Goal: Task Accomplishment & Management: Manage account settings

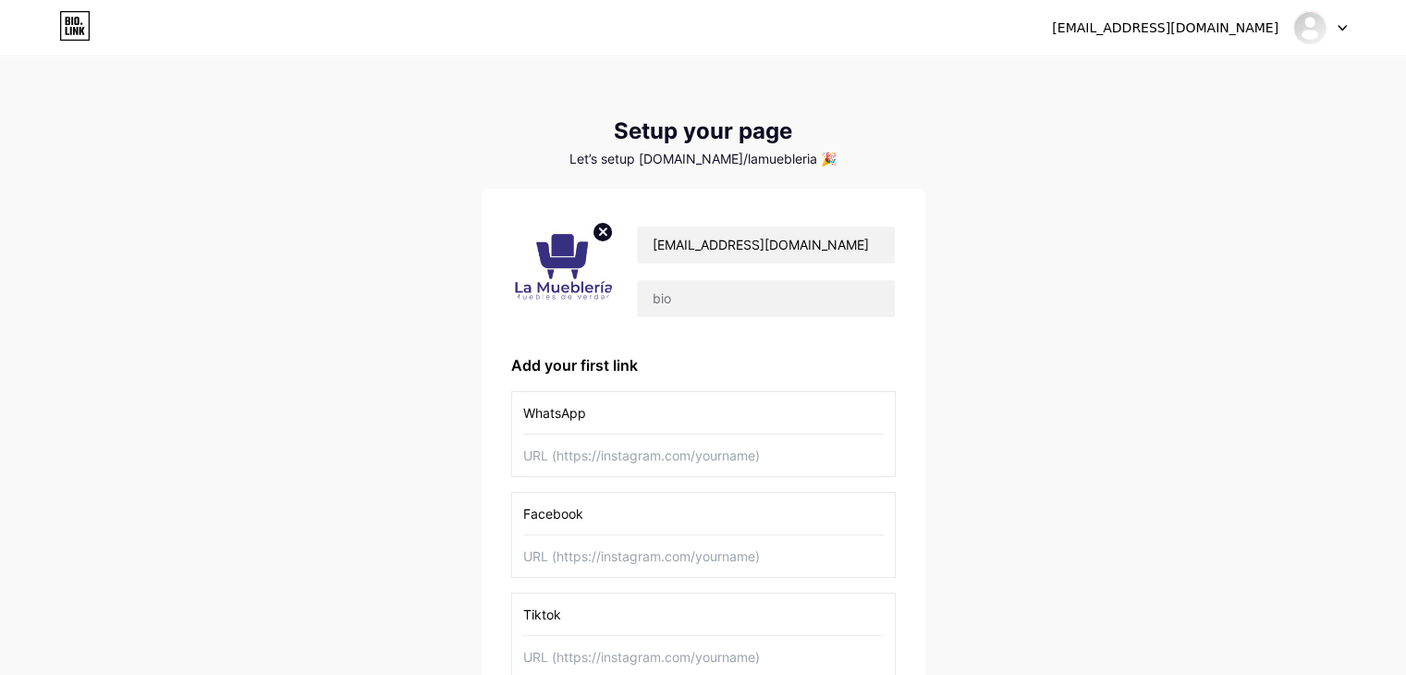
click at [699, 460] on input "text" at bounding box center [703, 455] width 360 height 42
click at [612, 465] on input "text" at bounding box center [703, 455] width 360 height 42
paste input "[URL][DOMAIN_NAME]"
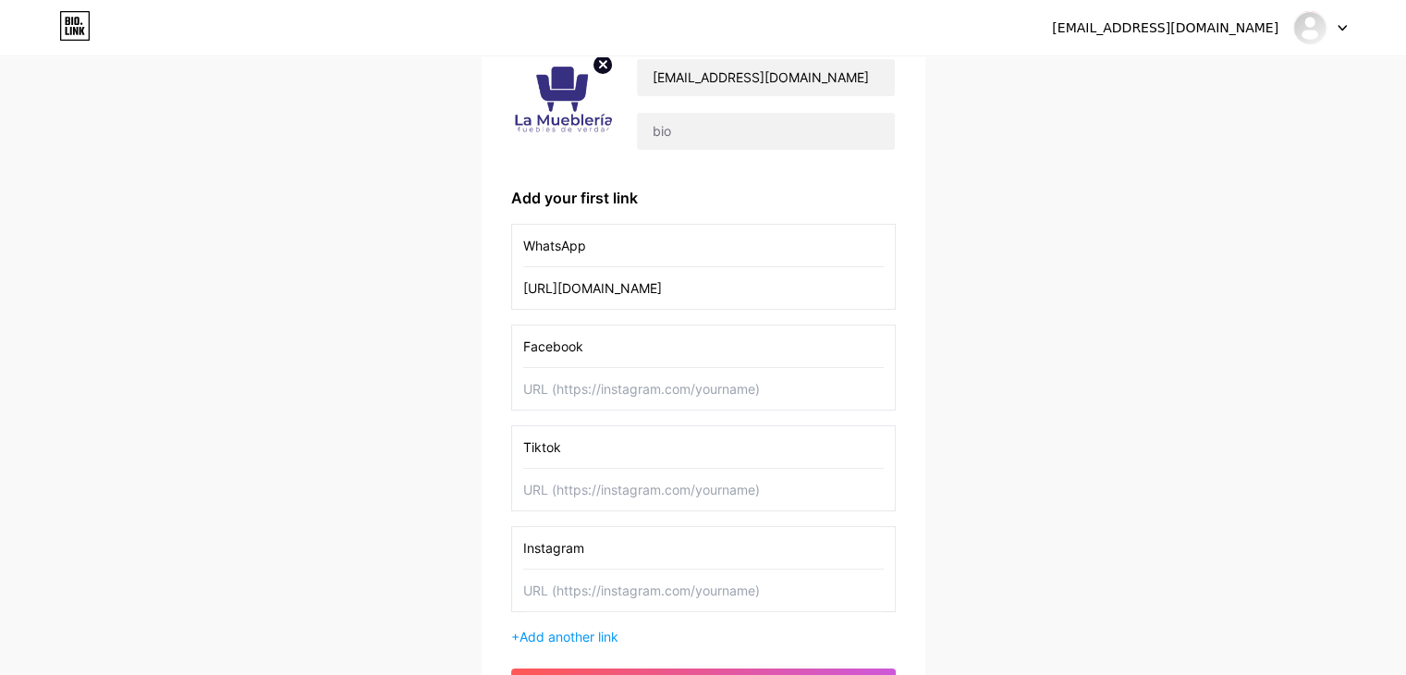
scroll to position [185, 0]
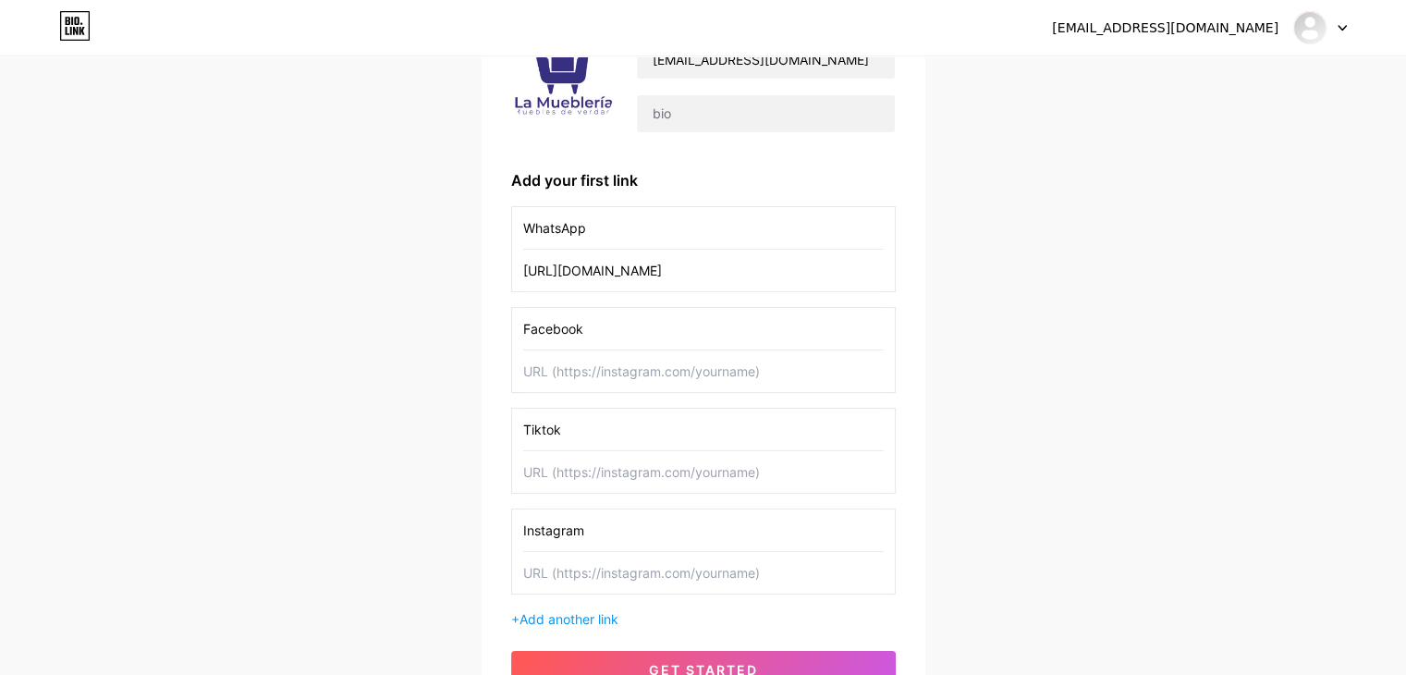
type input "[URL][DOMAIN_NAME]"
click at [726, 366] on input "text" at bounding box center [703, 371] width 360 height 42
click at [622, 387] on input "text" at bounding box center [703, 371] width 360 height 42
paste input "[URL][DOMAIN_NAME]"
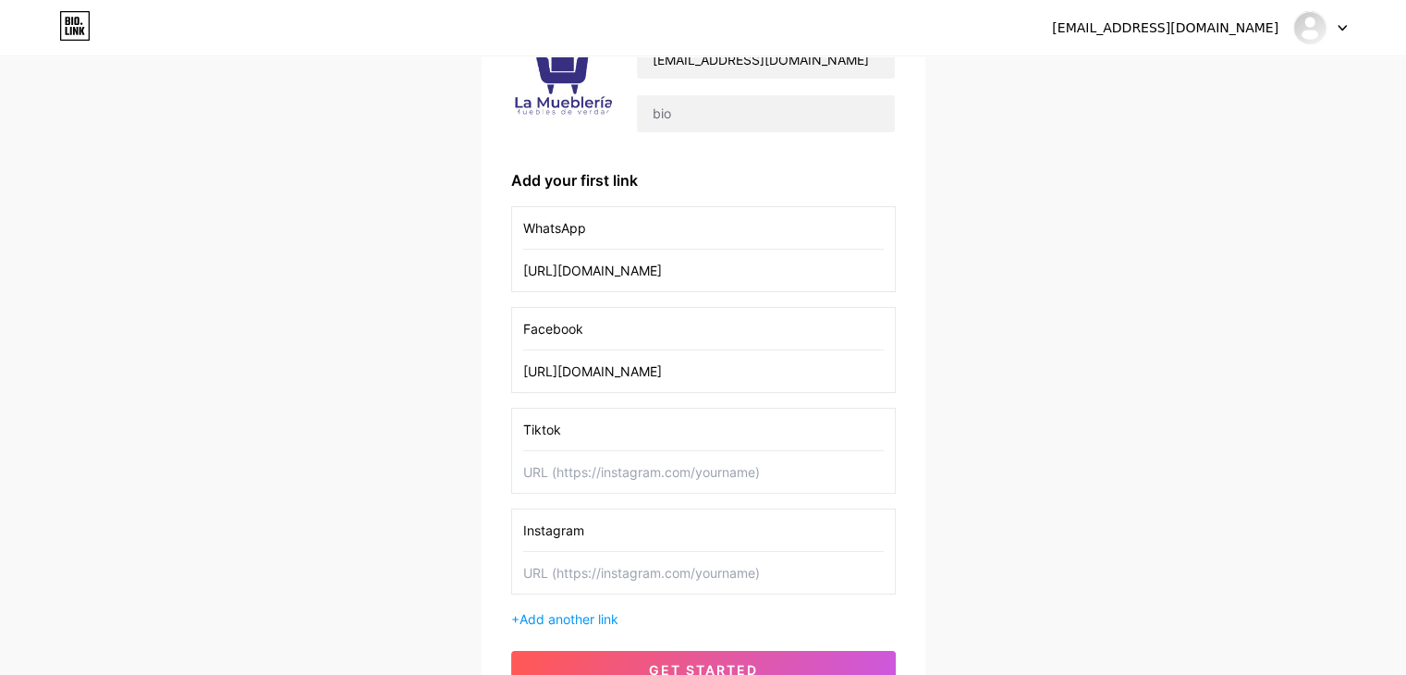
type input "[URL][DOMAIN_NAME]"
click at [628, 482] on input "text" at bounding box center [703, 472] width 360 height 42
paste input "[URL][EMAIL_ADDRESS][DOMAIN_NAME][DOMAIN_NAME]"
type input "[URL][EMAIL_ADDRESS][DOMAIN_NAME][DOMAIN_NAME]"
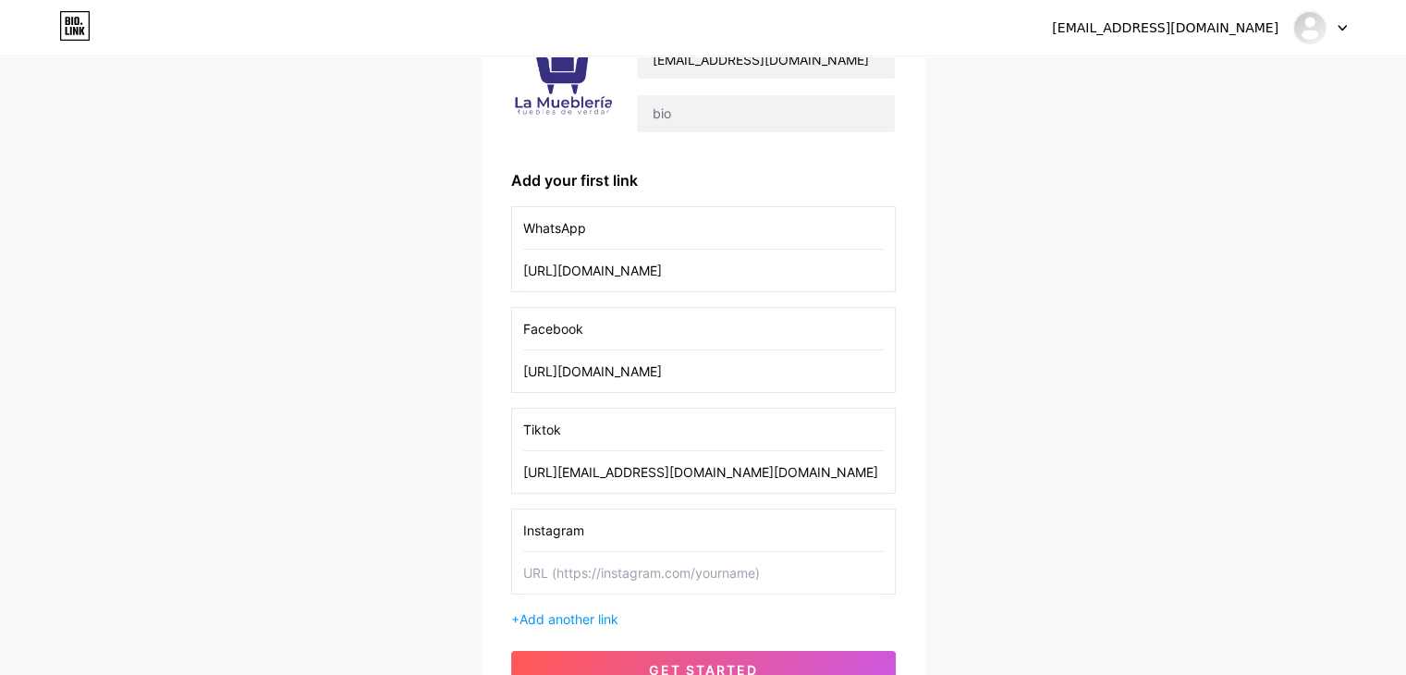
click at [640, 573] on input "text" at bounding box center [703, 573] width 360 height 42
paste input "[URL][DOMAIN_NAME][DOMAIN_NAME]"
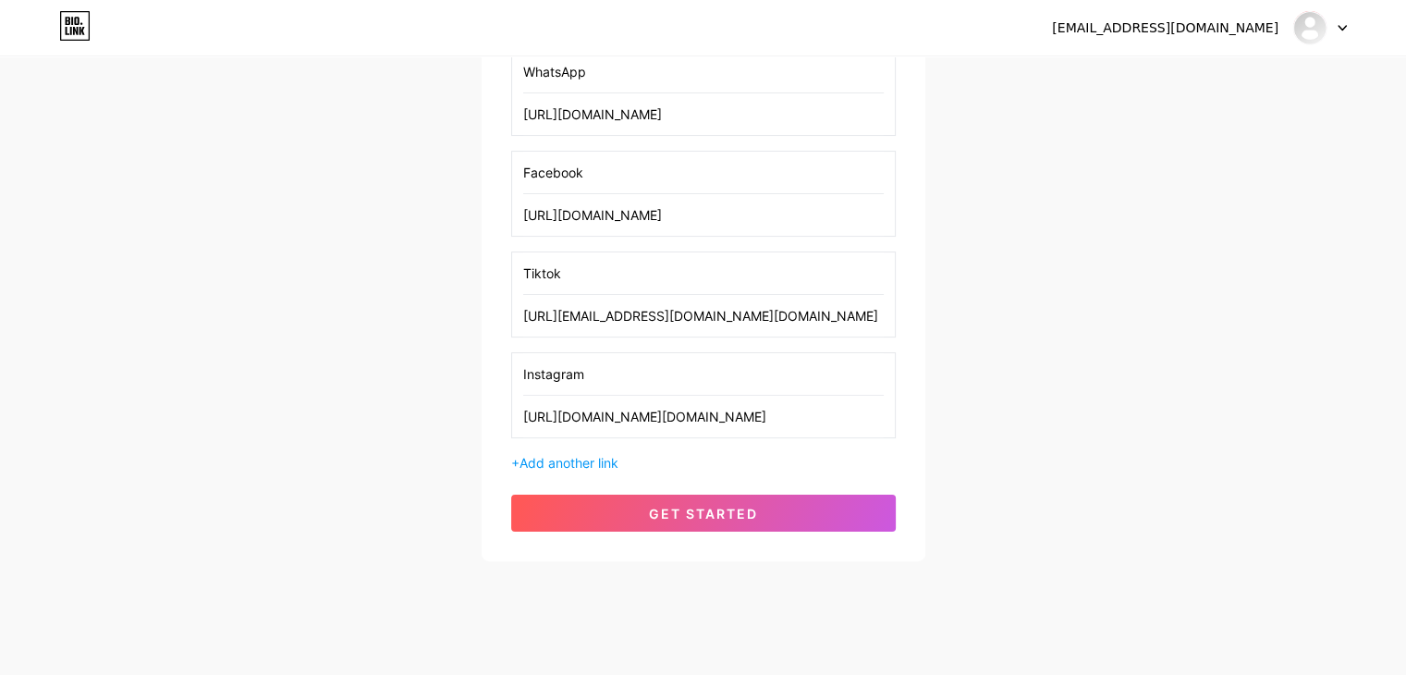
scroll to position [359, 0]
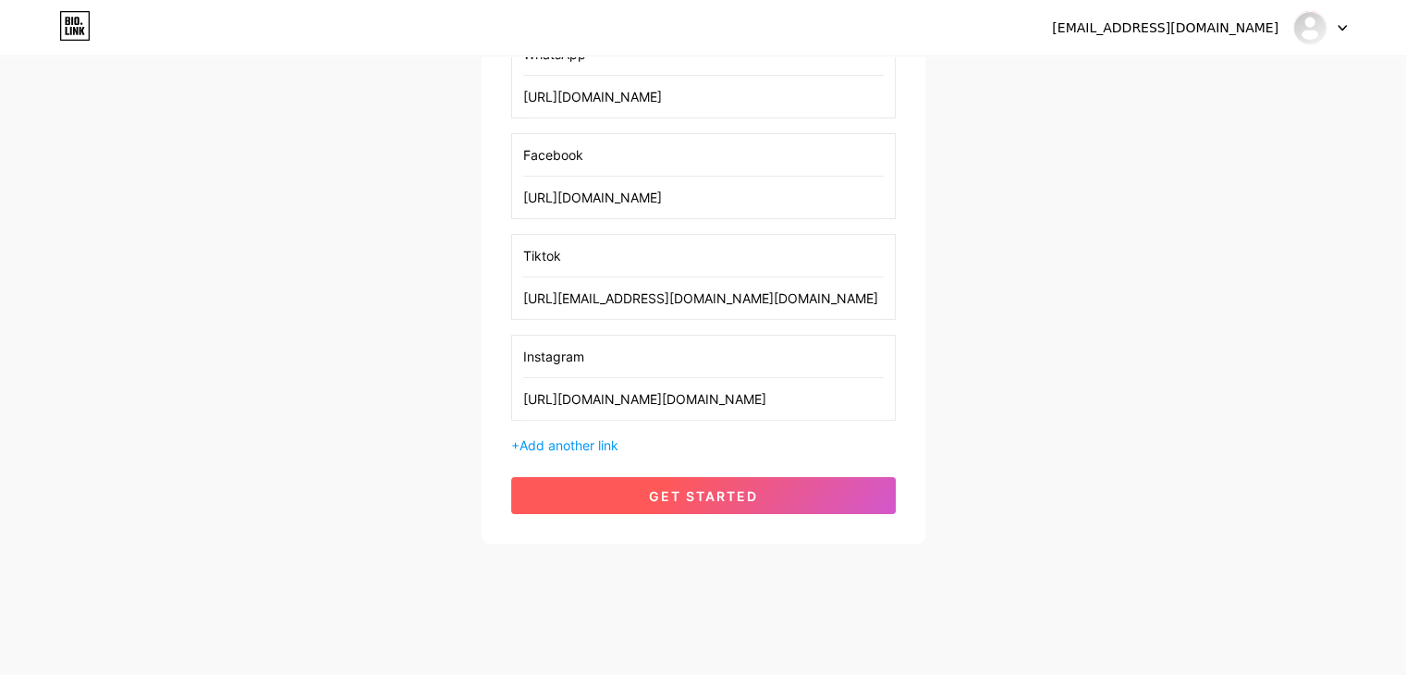
type input "[URL][DOMAIN_NAME][DOMAIN_NAME]"
click at [790, 486] on button "get started" at bounding box center [703, 495] width 384 height 37
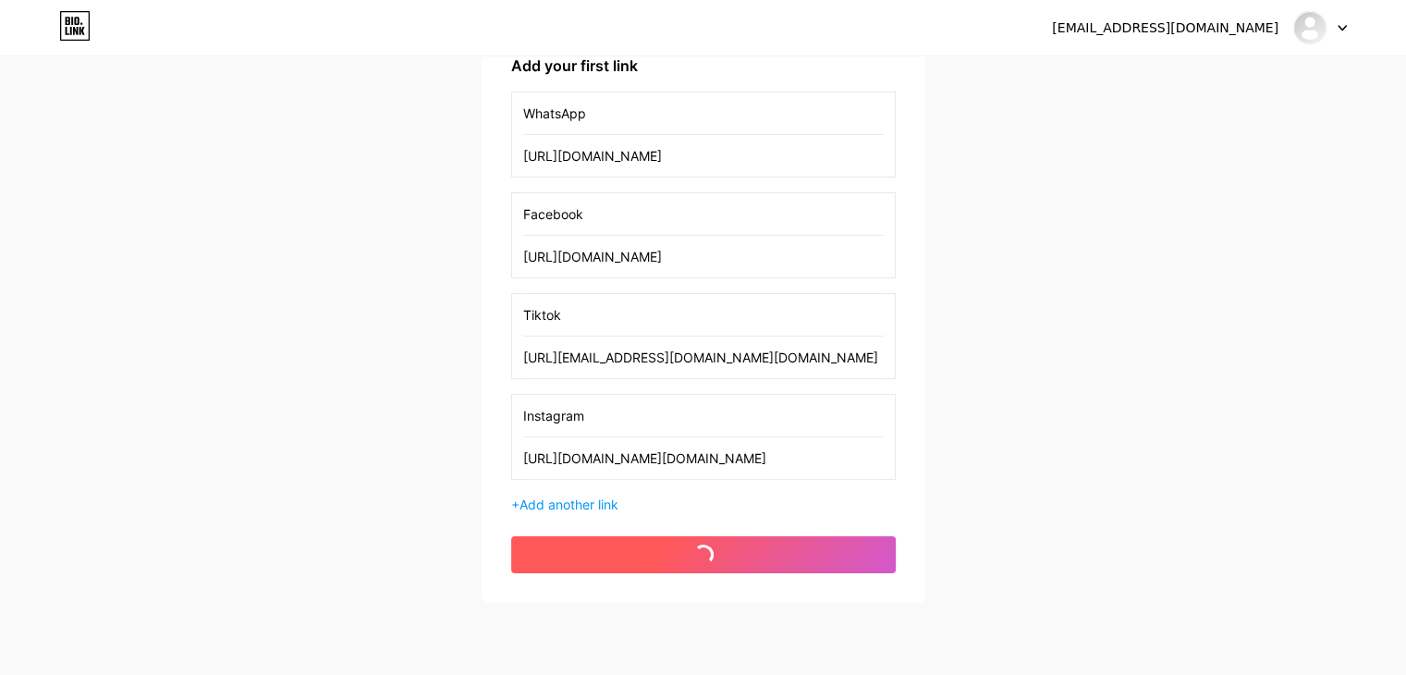
scroll to position [174, 0]
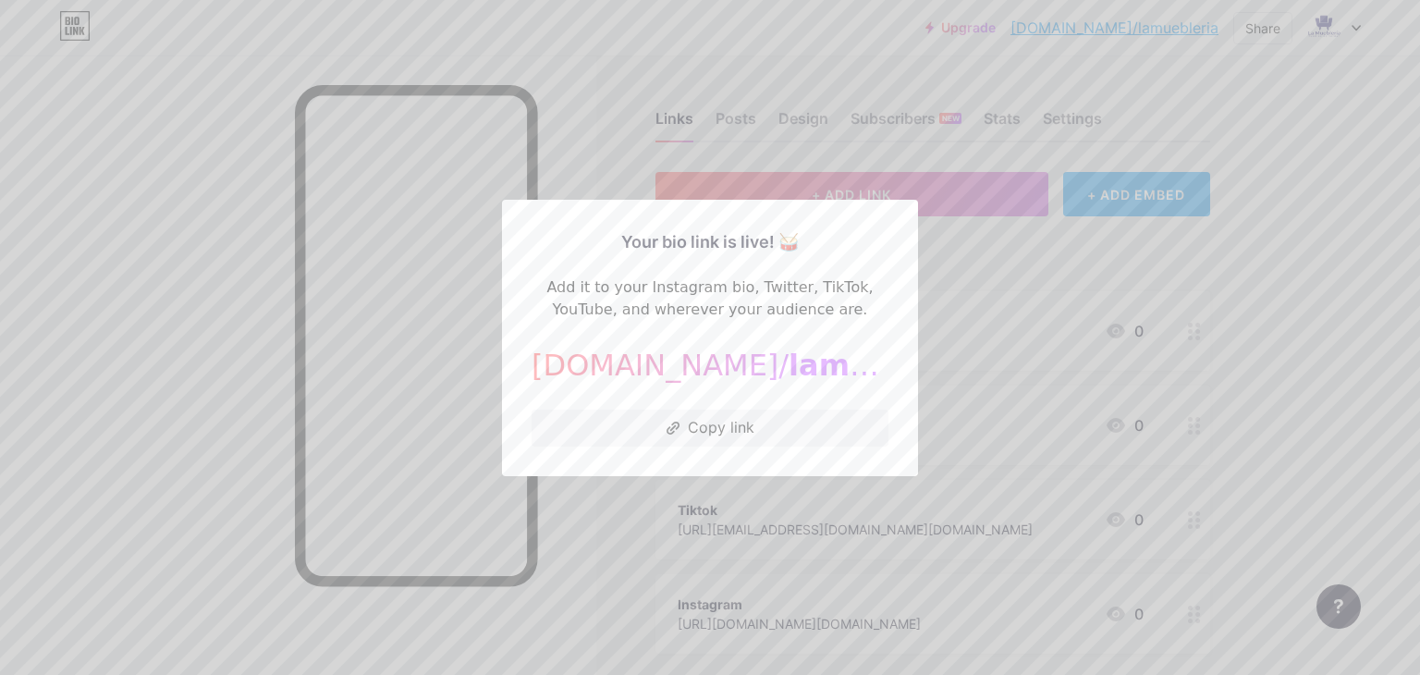
click at [967, 315] on div at bounding box center [710, 337] width 1420 height 675
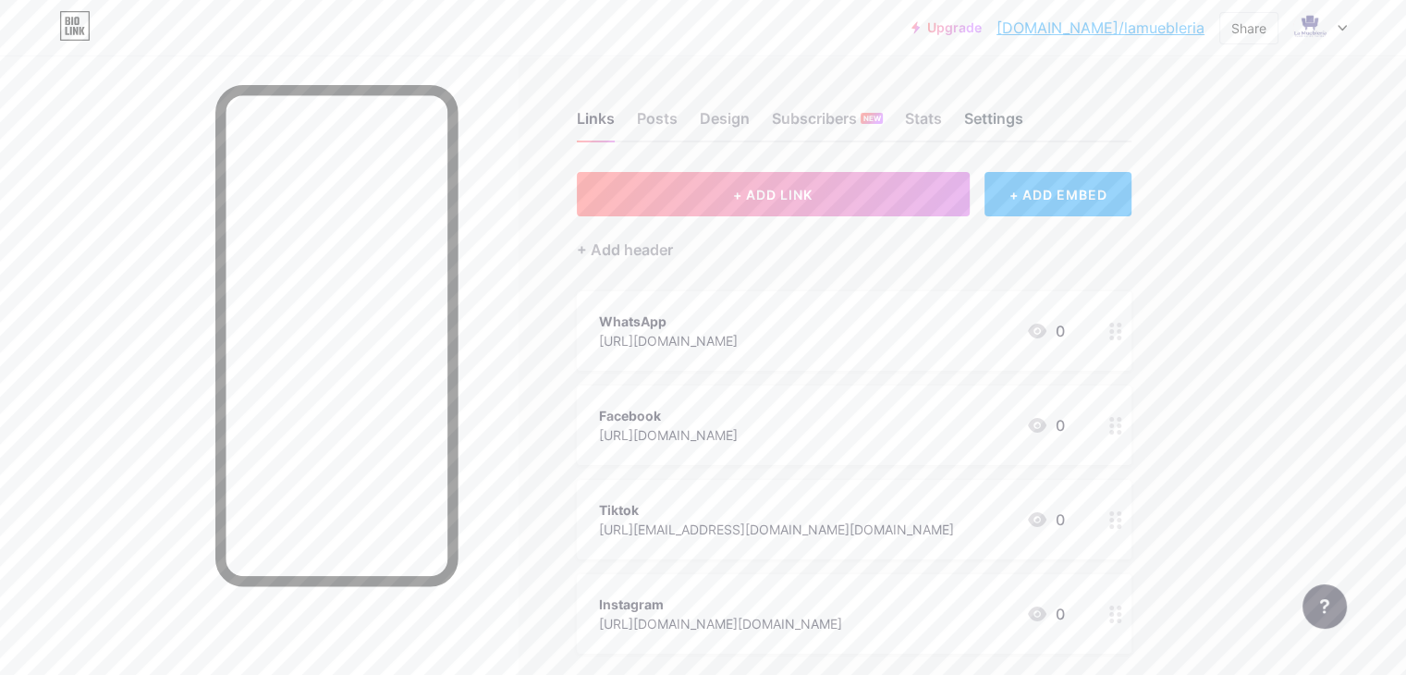
click at [1023, 127] on div "Settings" at bounding box center [993, 123] width 59 height 33
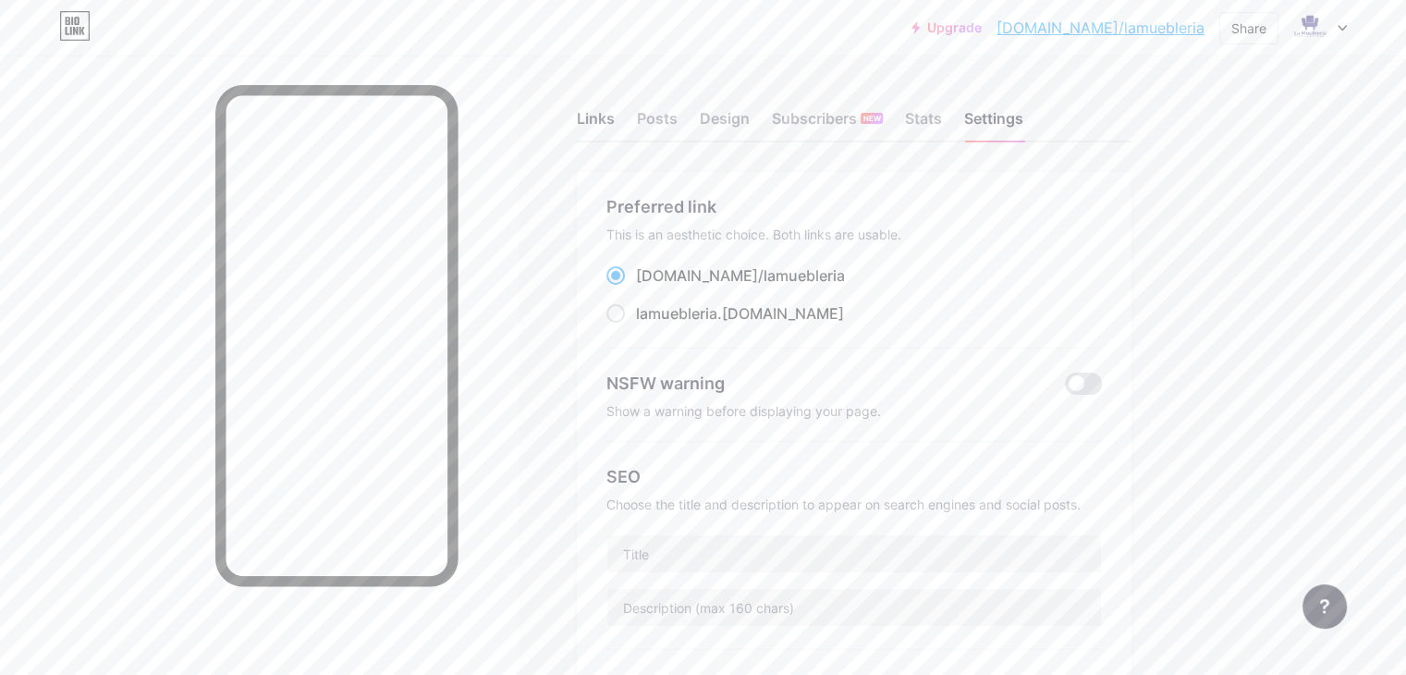
click at [615, 108] on div "Links" at bounding box center [596, 123] width 38 height 33
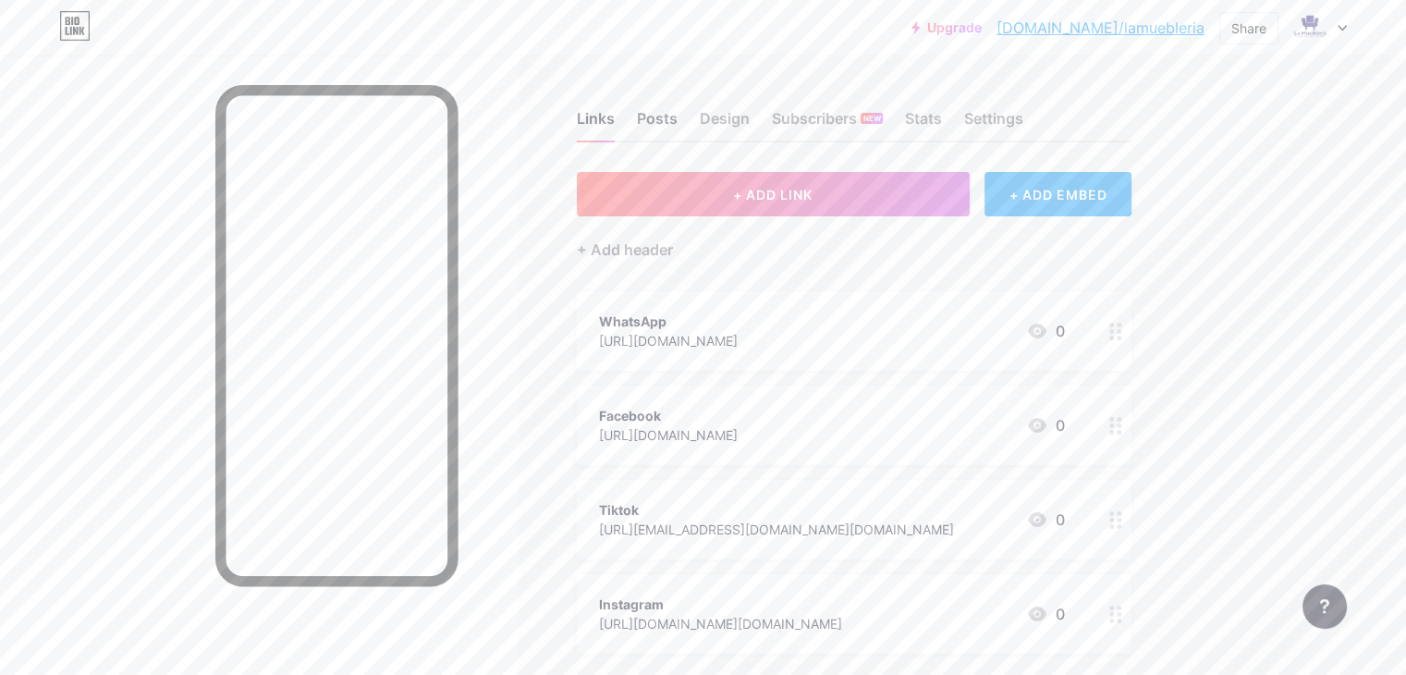
click at [677, 119] on div "Posts" at bounding box center [657, 123] width 41 height 33
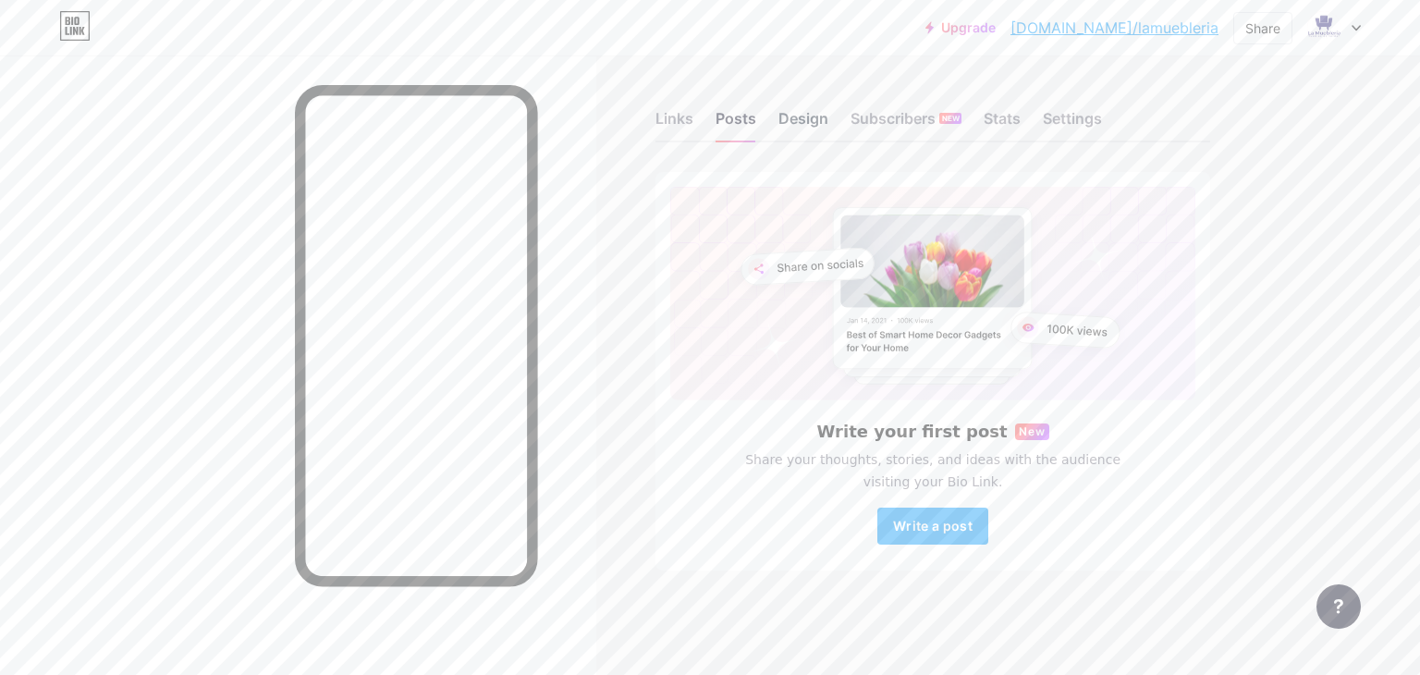
click at [815, 122] on div "Design" at bounding box center [803, 123] width 50 height 33
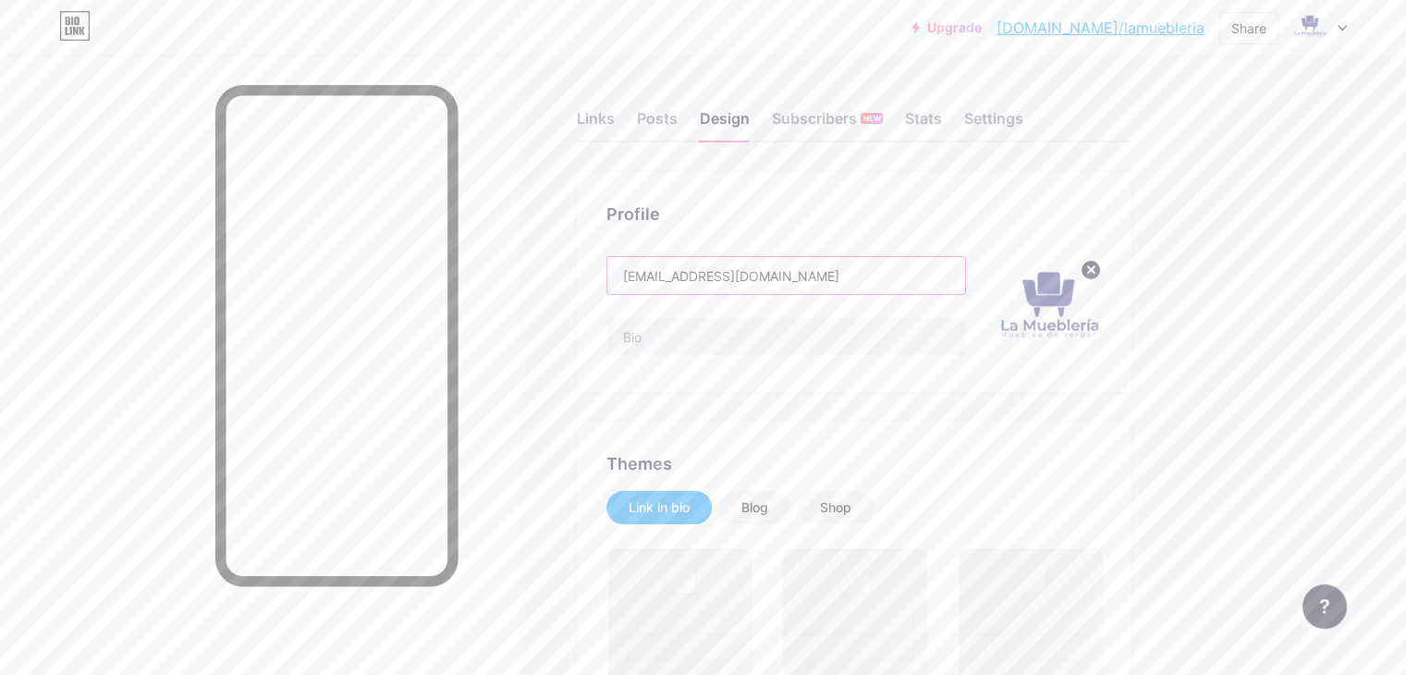
drag, startPoint x: 908, startPoint y: 277, endPoint x: 591, endPoint y: 275, distance: 316.1
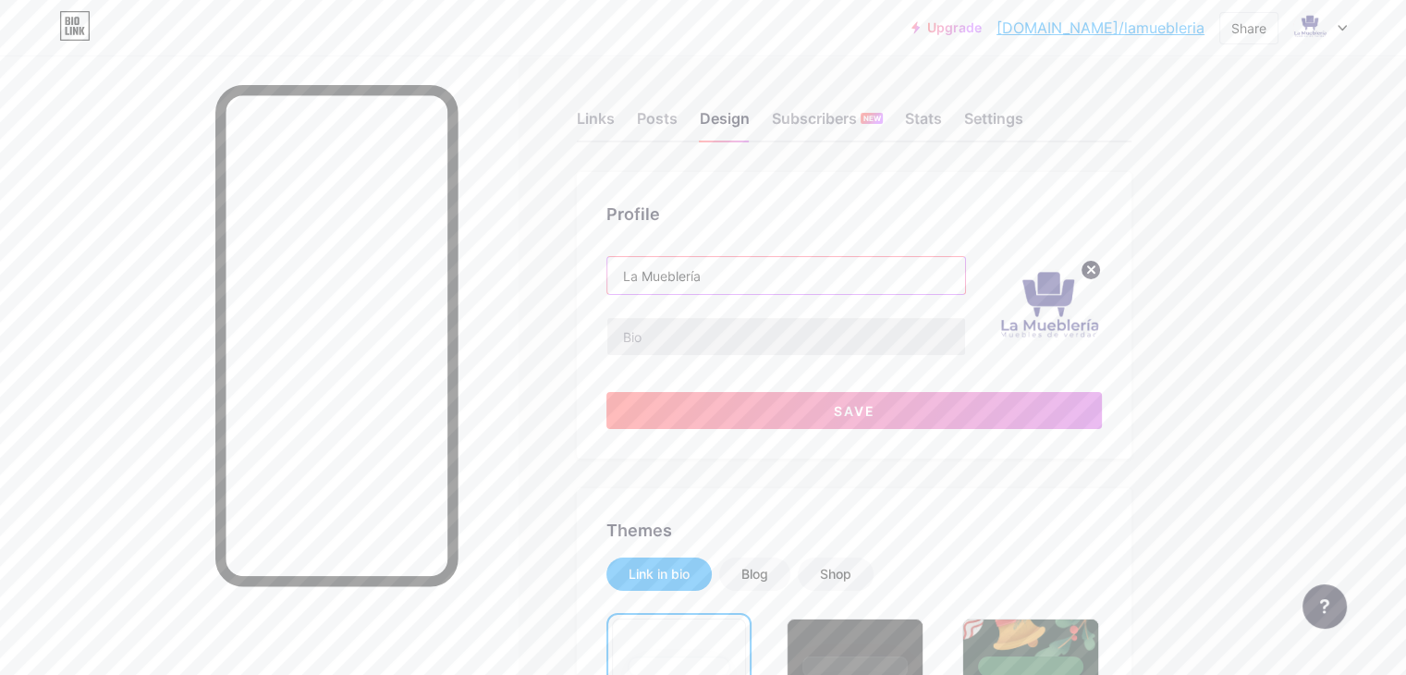
type input "La Mueblería"
click at [798, 334] on input "text" at bounding box center [786, 336] width 358 height 37
click at [895, 423] on button "Save" at bounding box center [853, 410] width 495 height 37
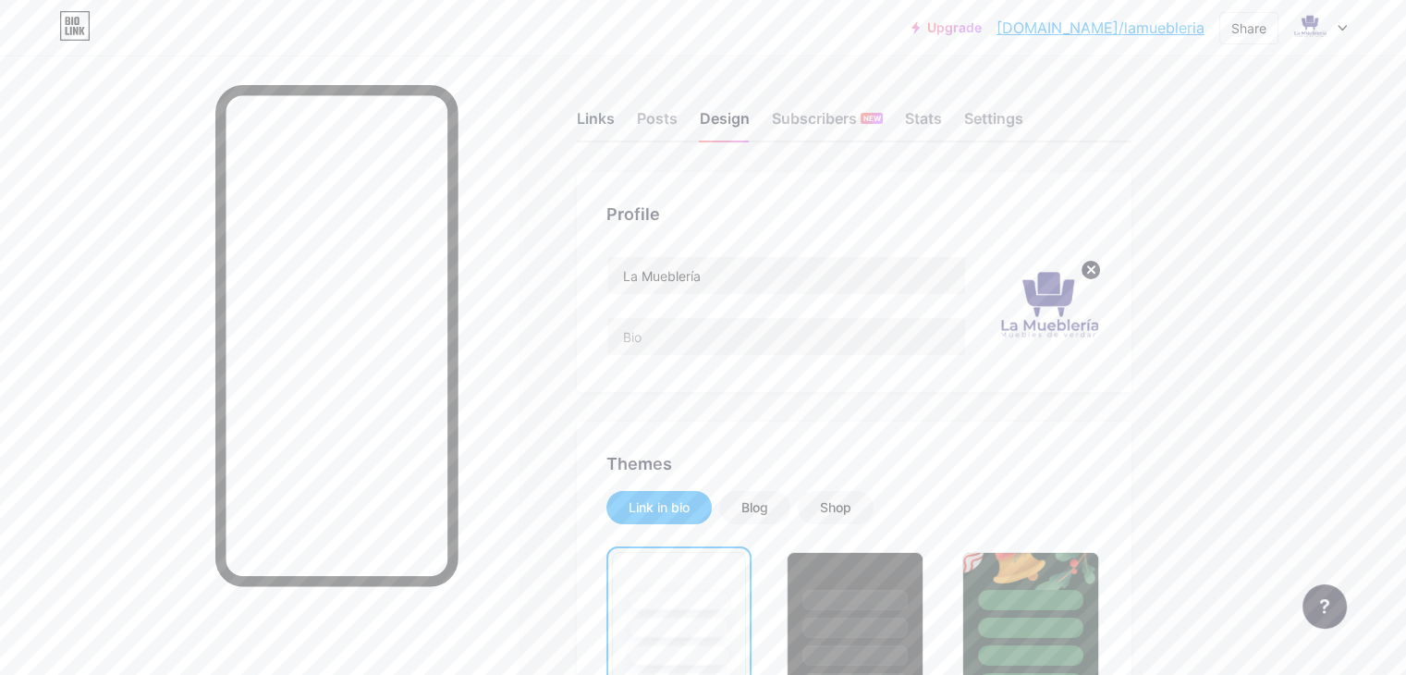
click at [615, 115] on div "Links" at bounding box center [596, 123] width 38 height 33
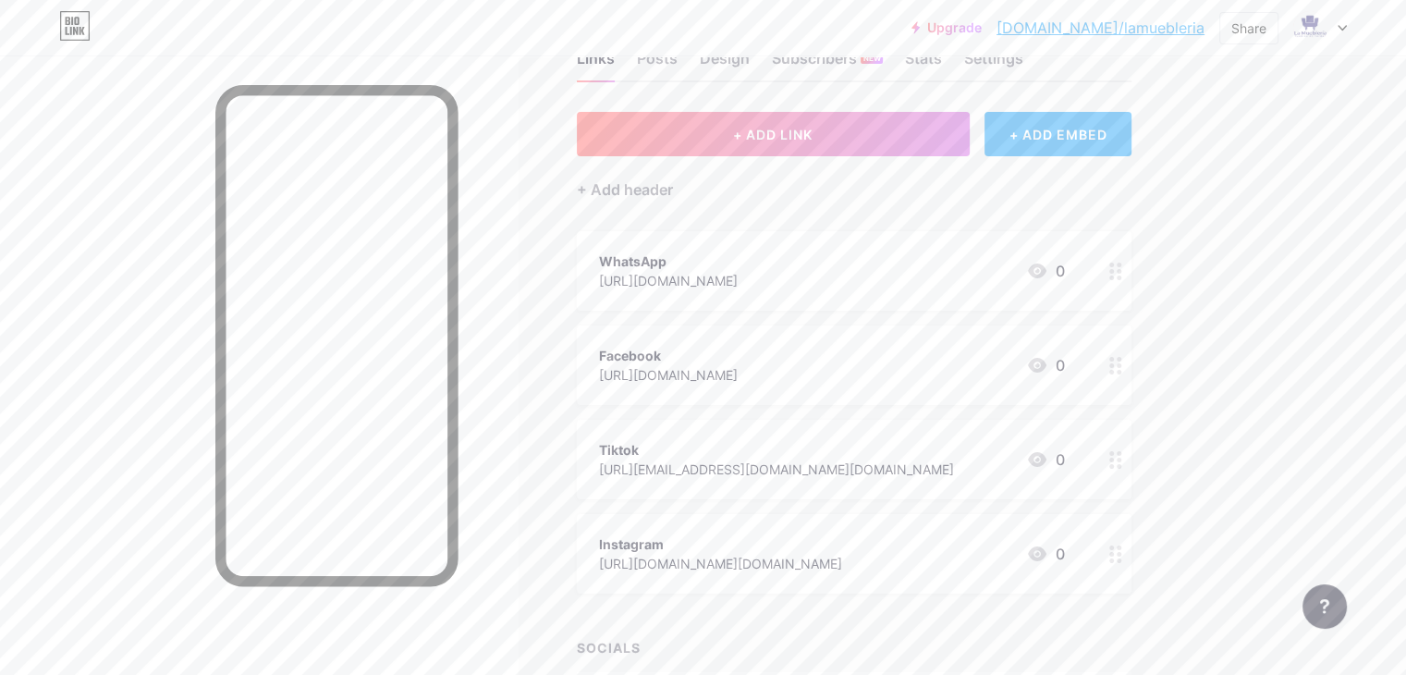
scroll to position [92, 0]
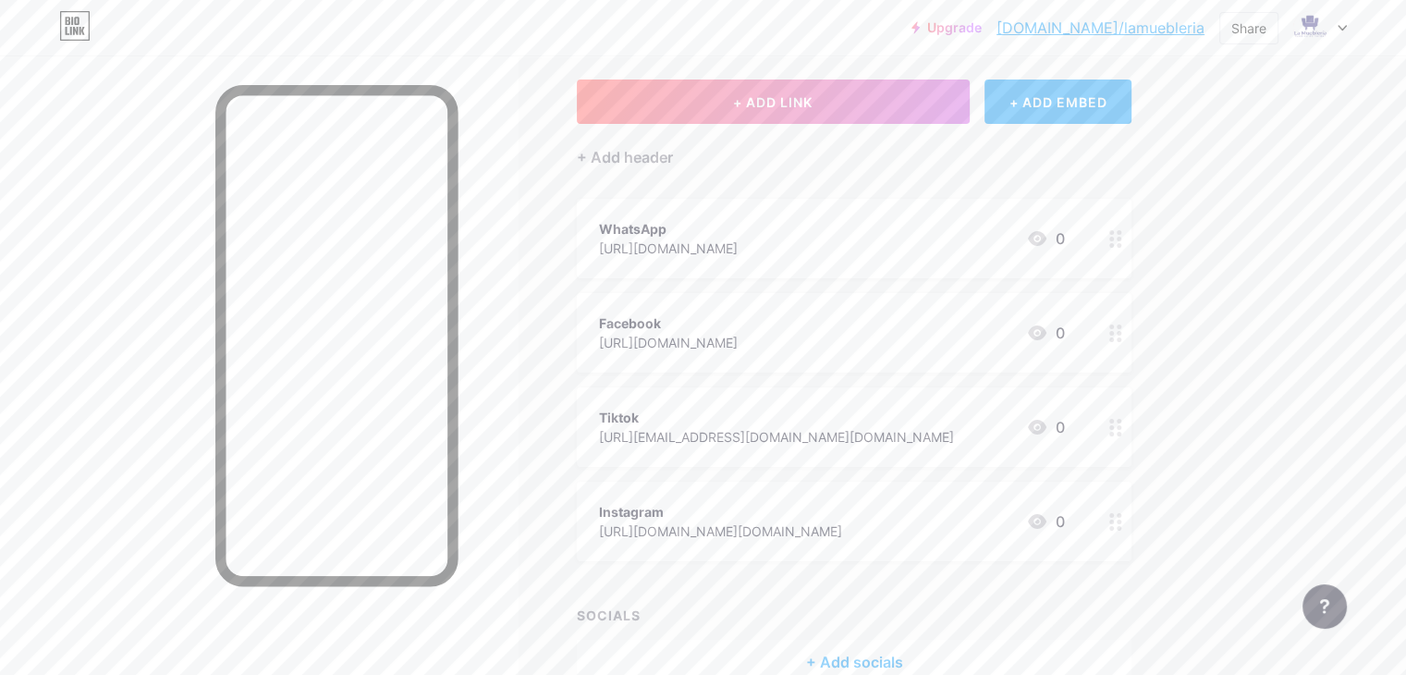
click at [1121, 238] on circle at bounding box center [1118, 239] width 5 height 5
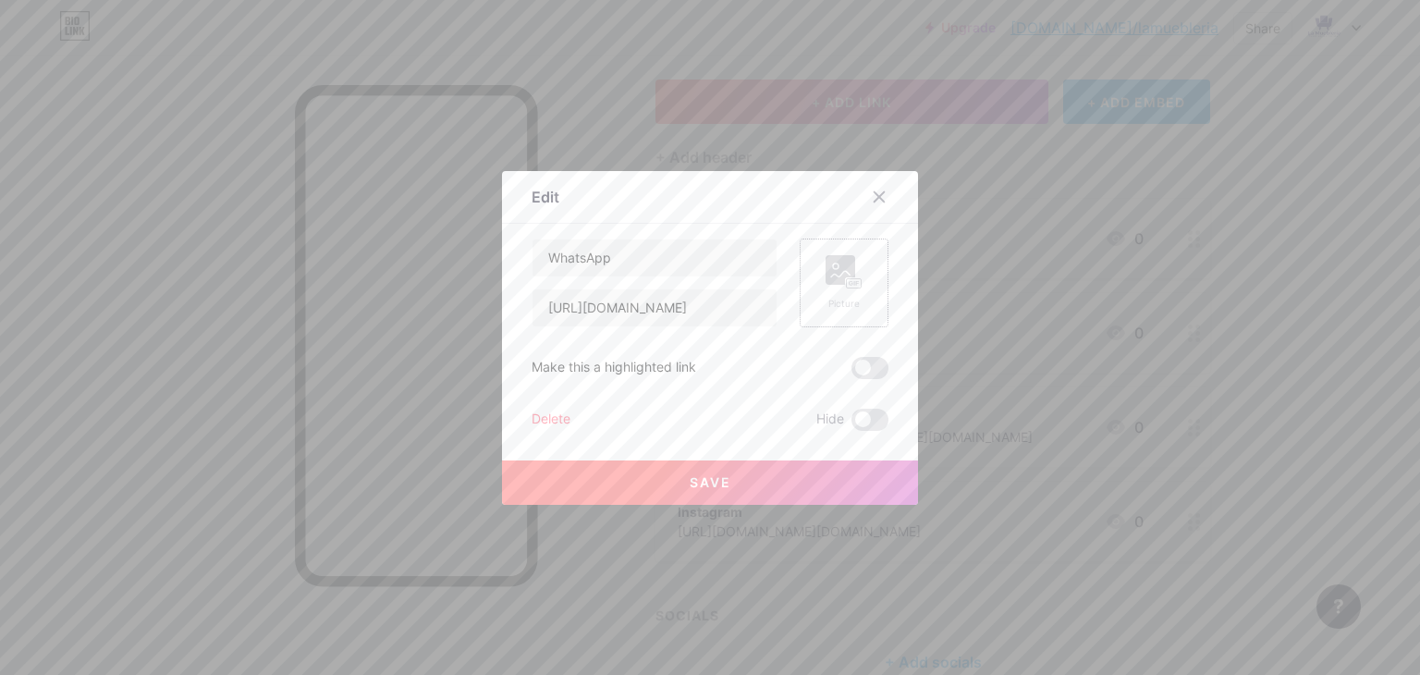
click at [814, 265] on div "Picture" at bounding box center [843, 282] width 89 height 89
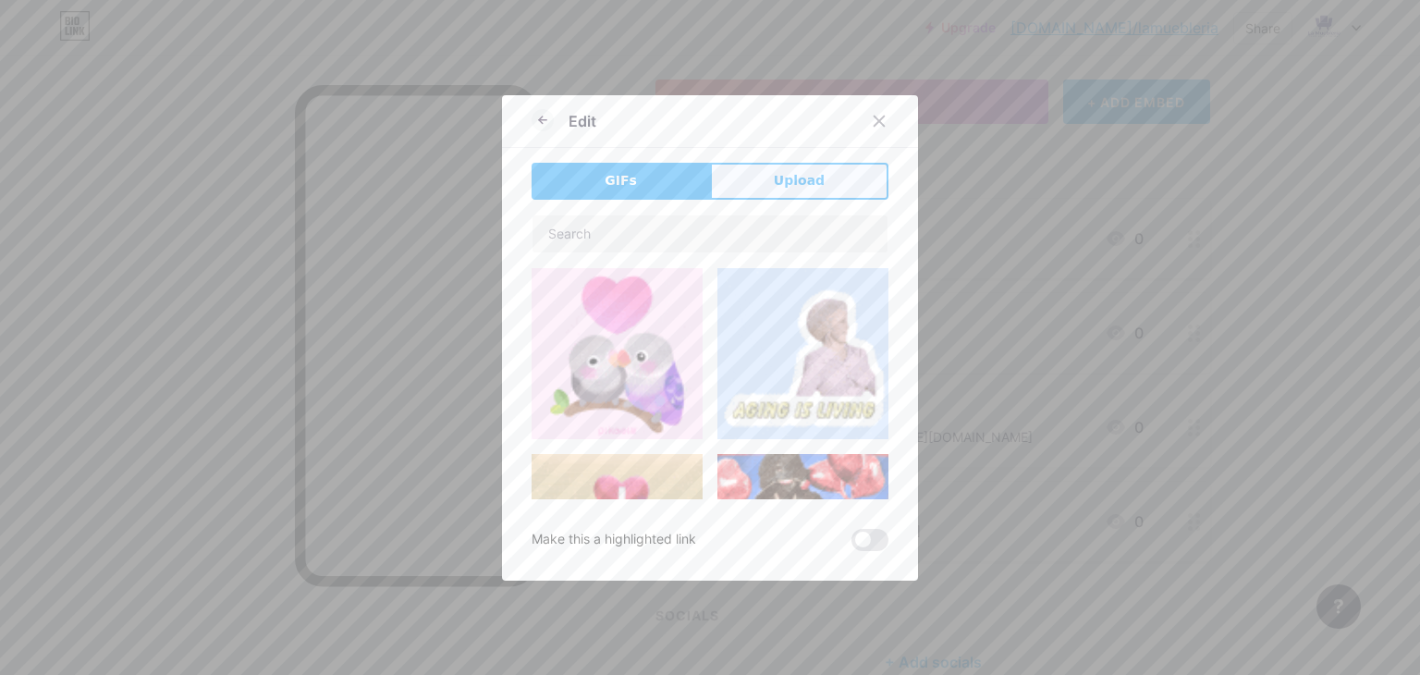
click at [740, 180] on button "Upload" at bounding box center [799, 181] width 178 height 37
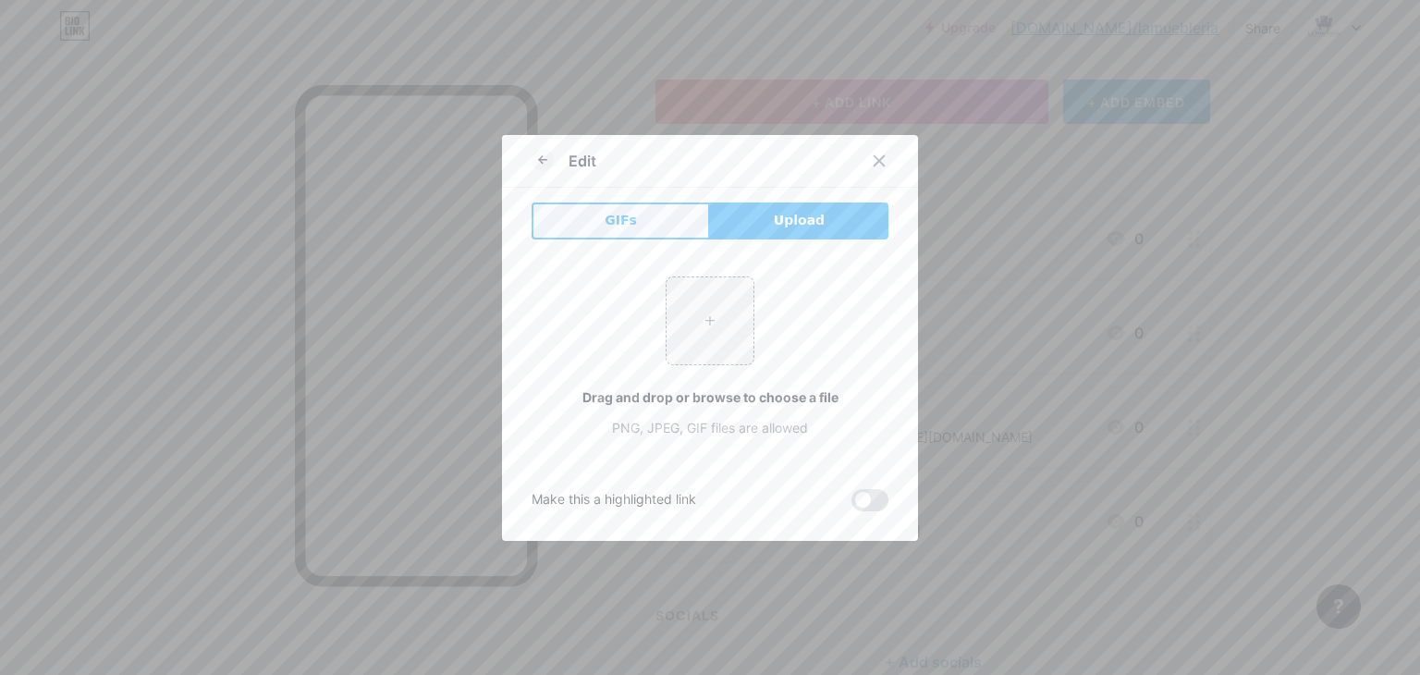
click at [604, 223] on span "GIFs" at bounding box center [620, 220] width 32 height 19
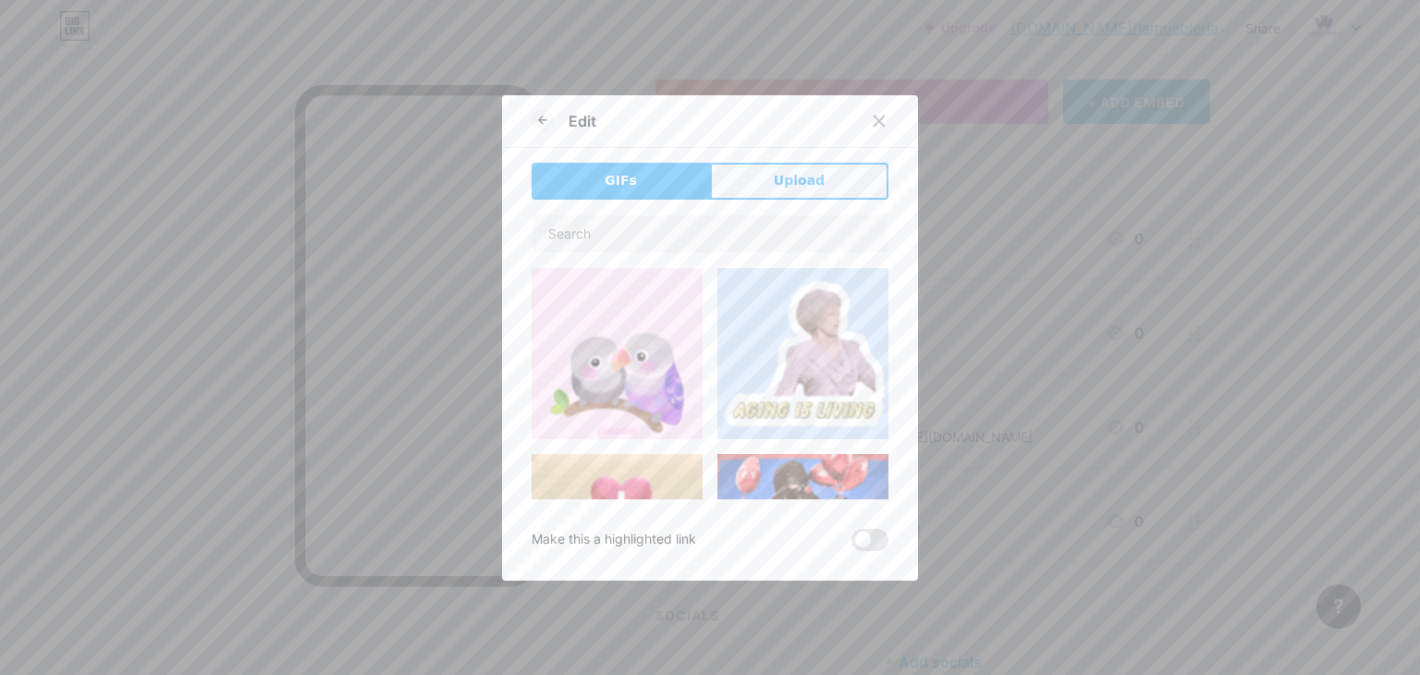
click at [759, 183] on button "Upload" at bounding box center [799, 181] width 178 height 37
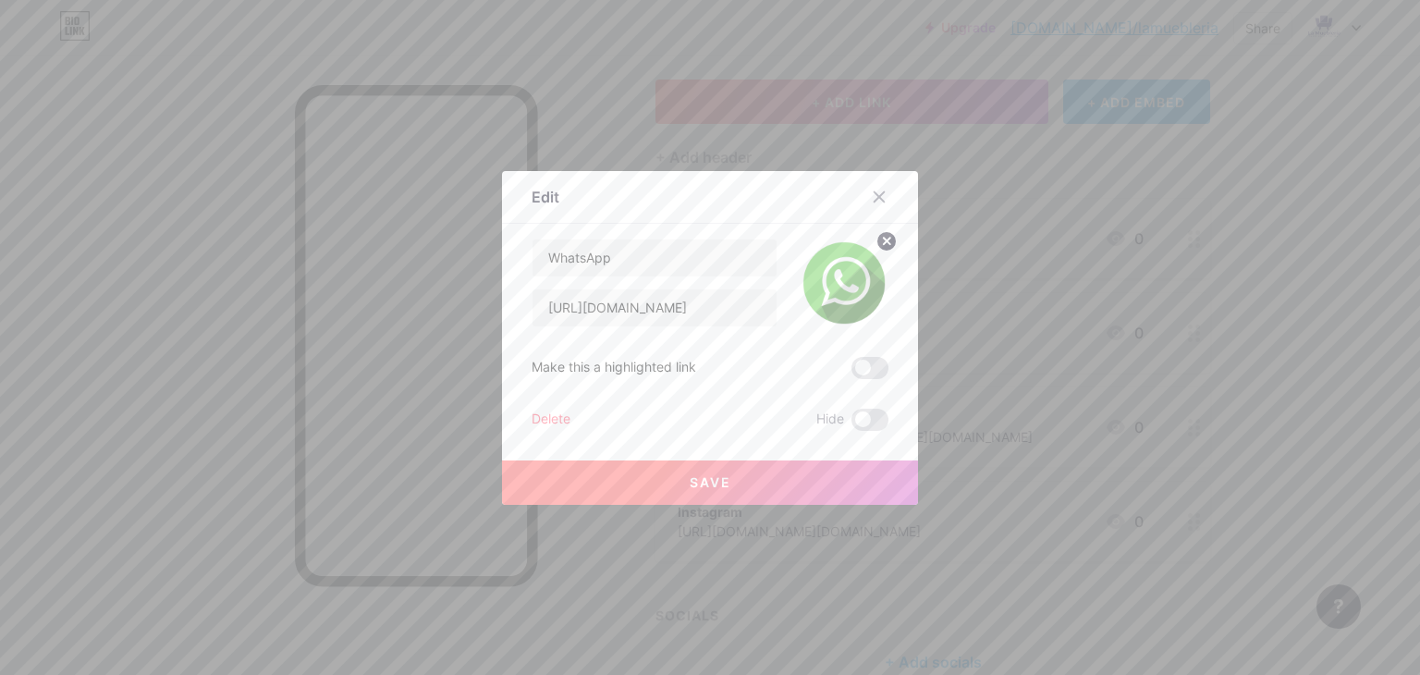
click at [778, 471] on button "Save" at bounding box center [710, 482] width 416 height 44
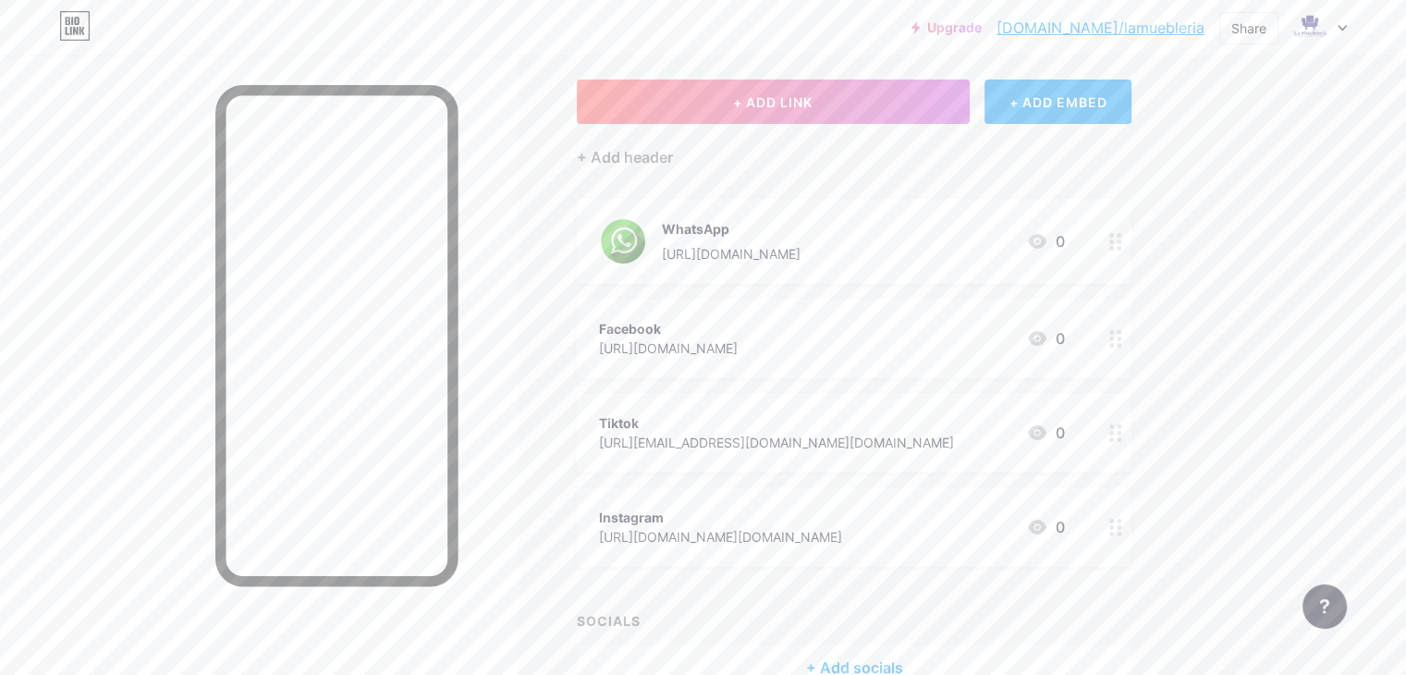
click at [1122, 341] on icon at bounding box center [1115, 339] width 13 height 18
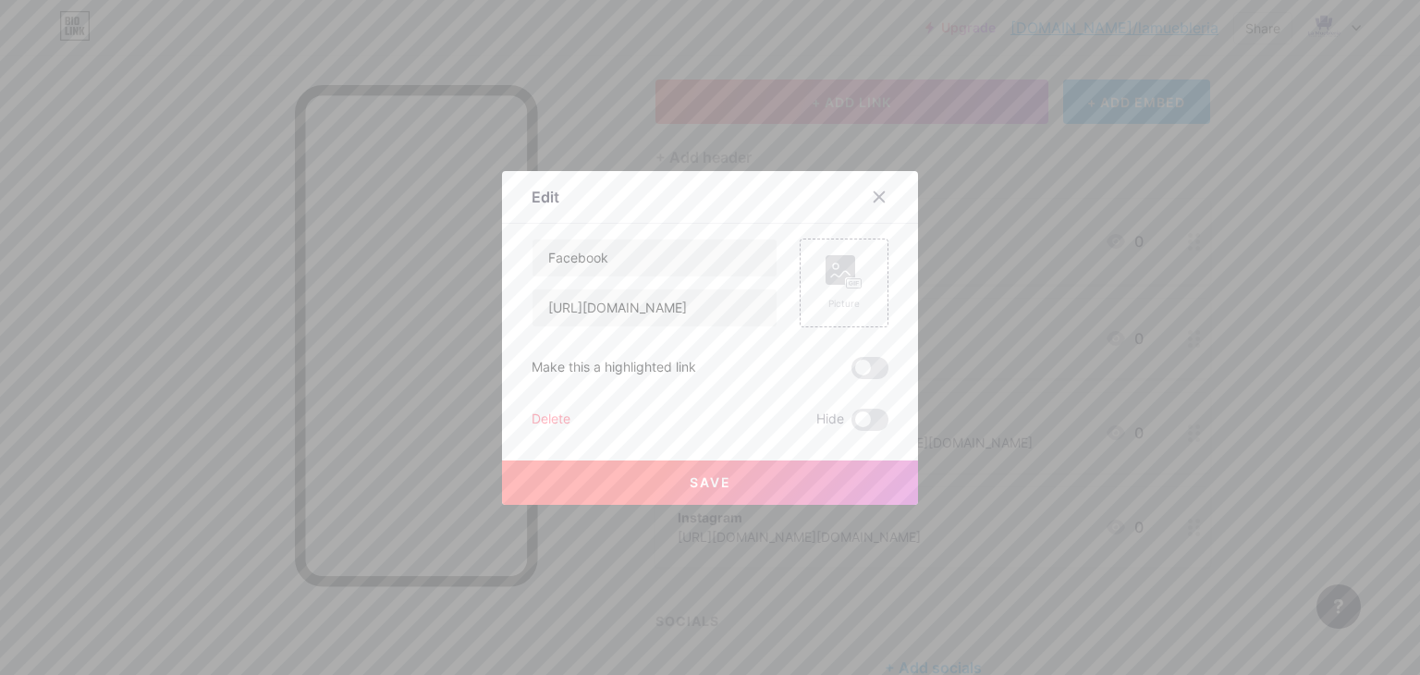
click at [1085, 172] on div at bounding box center [710, 337] width 1420 height 675
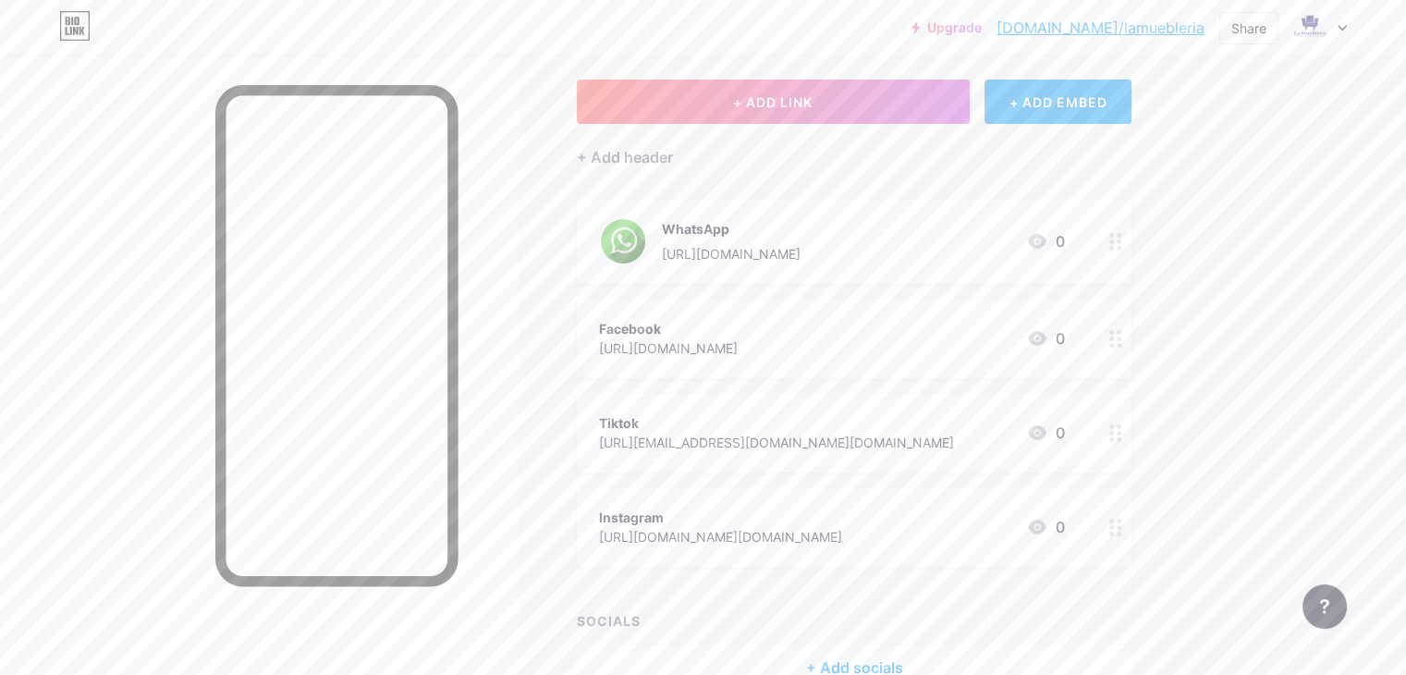
click at [1131, 515] on div at bounding box center [1115, 526] width 31 height 79
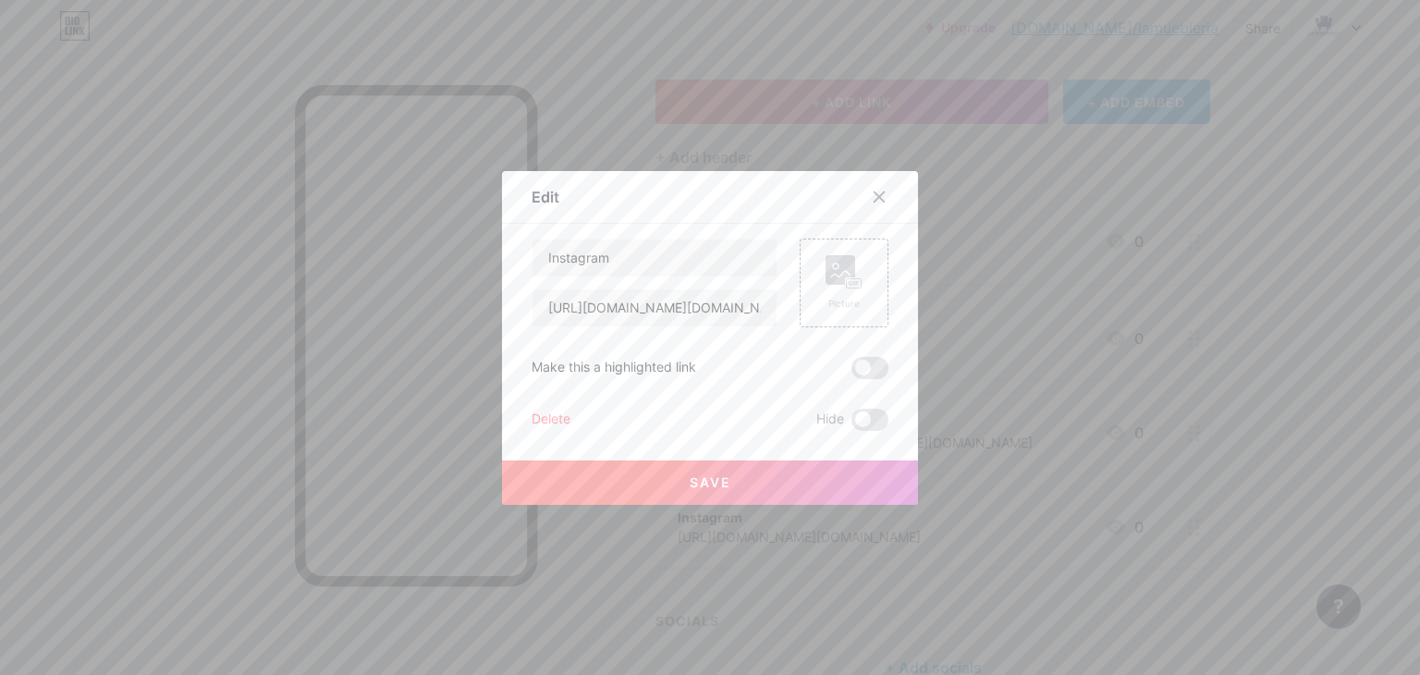
click at [799, 332] on div "Instagram [URL][DOMAIN_NAME][DOMAIN_NAME] Picture Make this a highlighted link …" at bounding box center [709, 334] width 357 height 192
click at [822, 315] on div "Picture" at bounding box center [843, 282] width 89 height 89
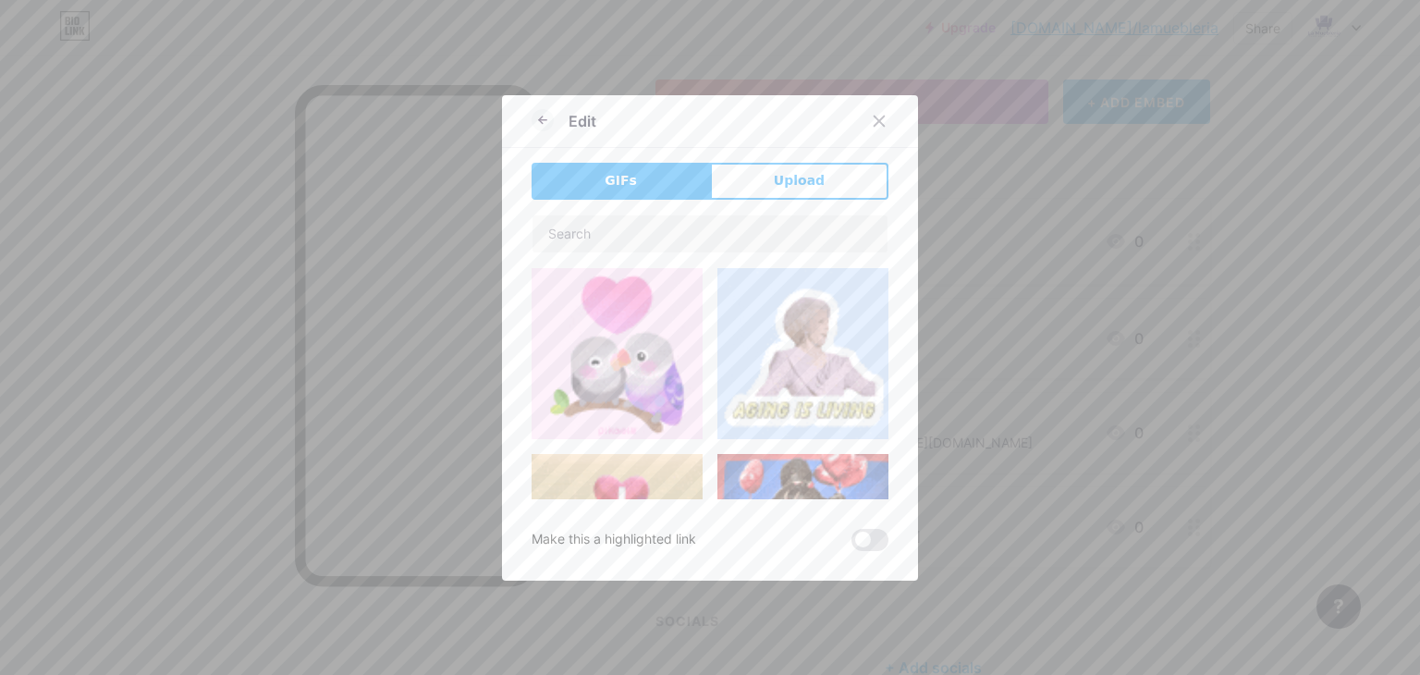
click at [811, 208] on div "GIFs Upload Content YouTube Play YouTube video without leaving your page. ADD V…" at bounding box center [709, 357] width 357 height 388
click at [815, 193] on button "Upload" at bounding box center [799, 181] width 178 height 37
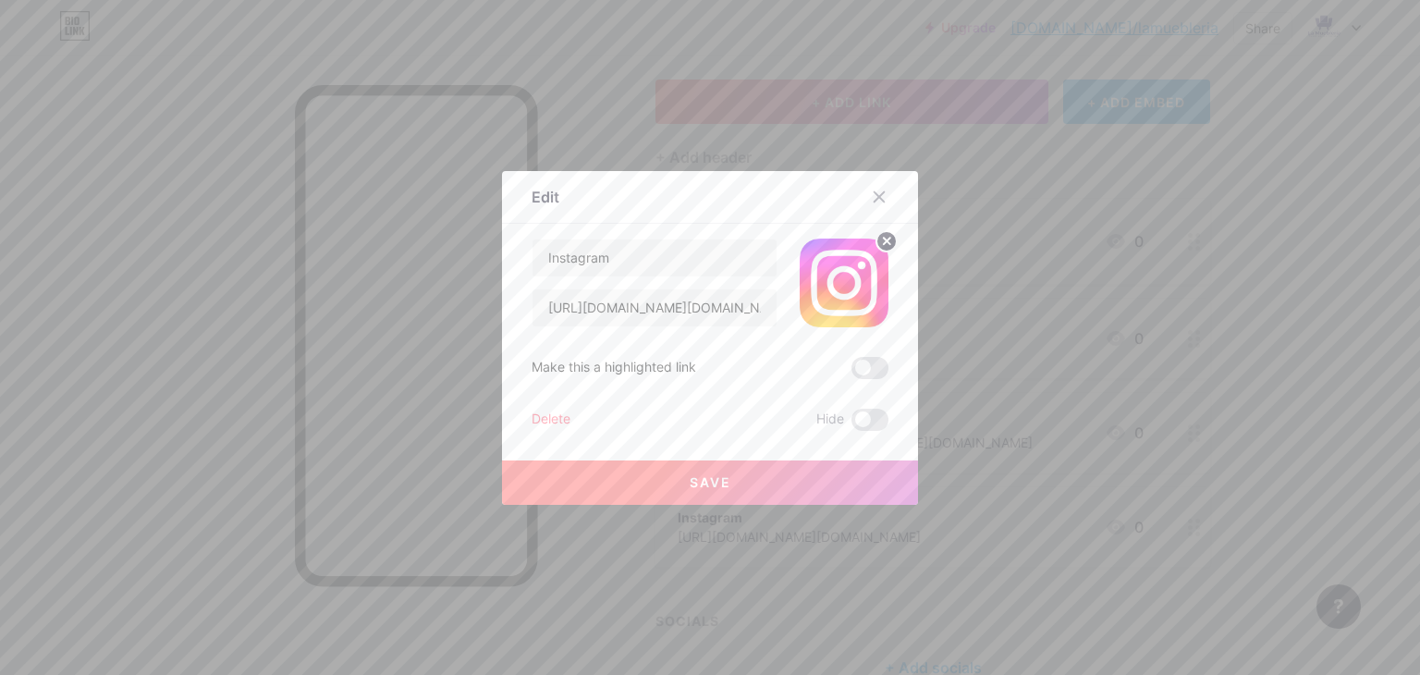
click at [814, 492] on button "Save" at bounding box center [710, 482] width 416 height 44
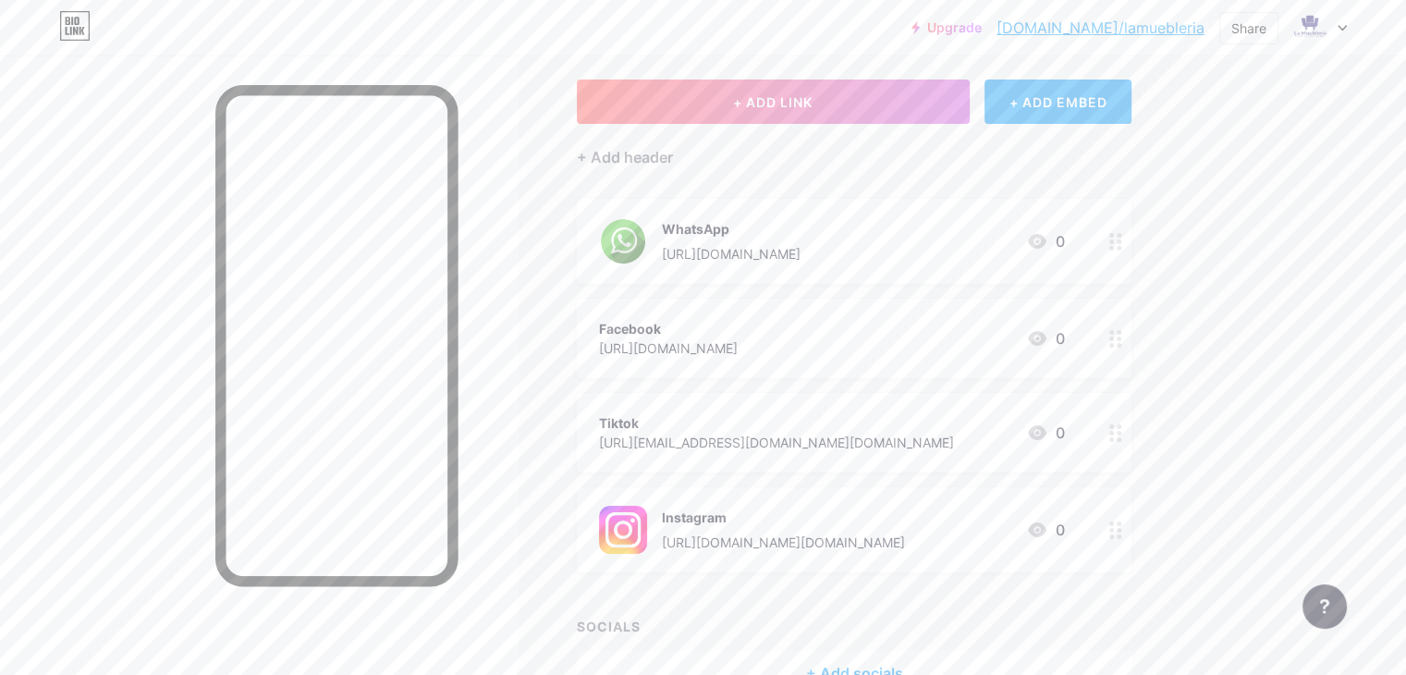
click at [1131, 425] on div at bounding box center [1115, 432] width 31 height 79
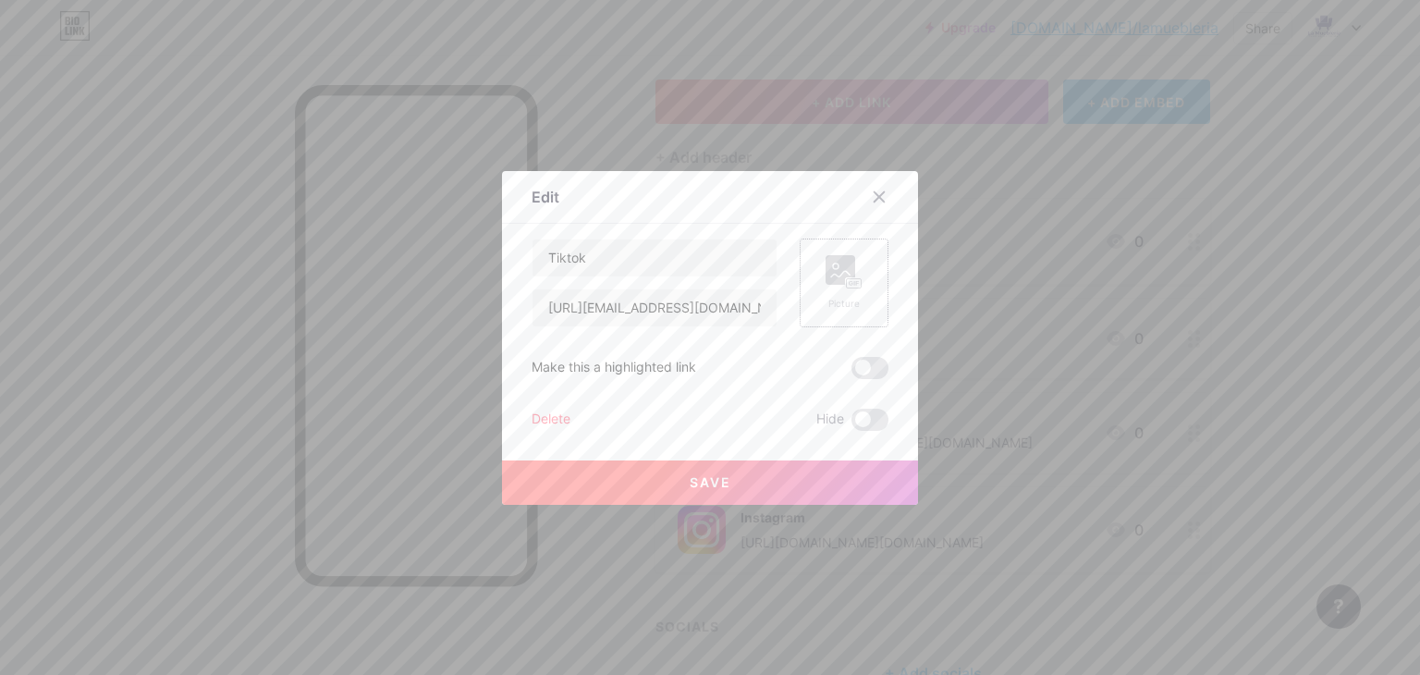
click at [865, 273] on div "Picture" at bounding box center [843, 282] width 89 height 89
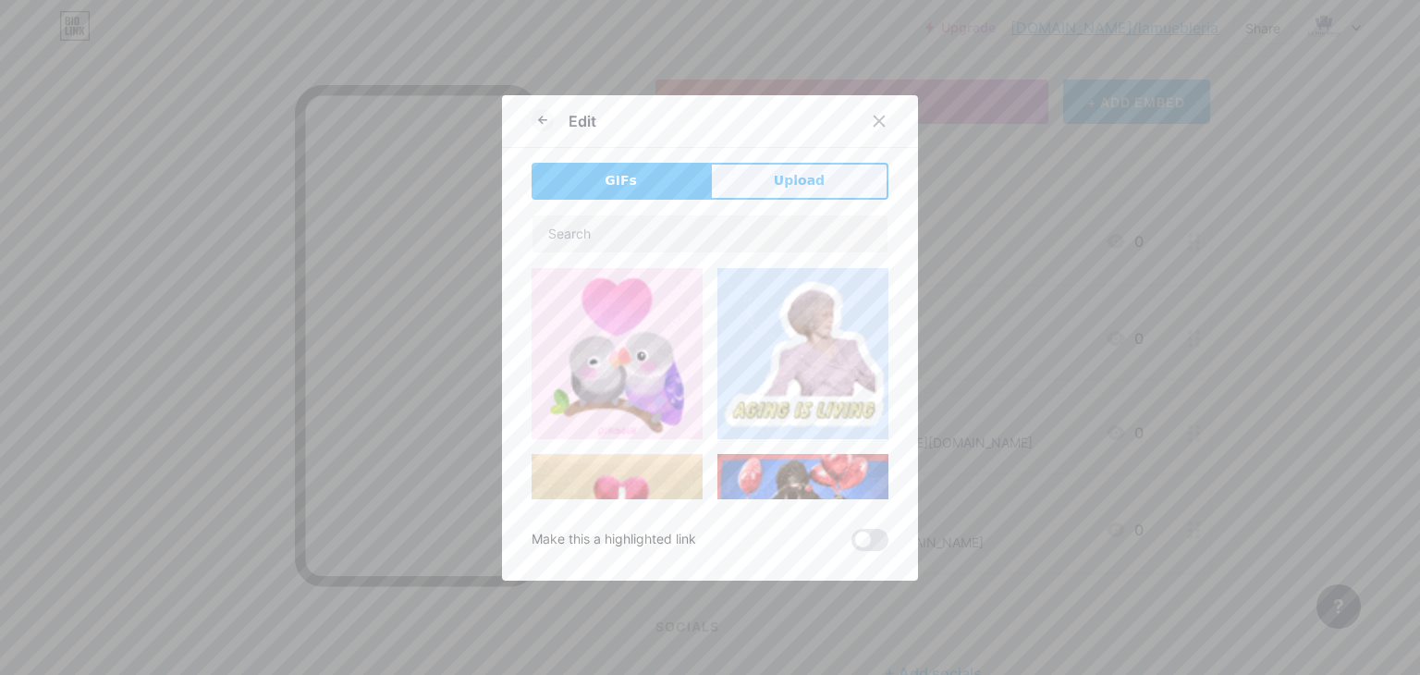
click at [778, 176] on span "Upload" at bounding box center [799, 180] width 51 height 19
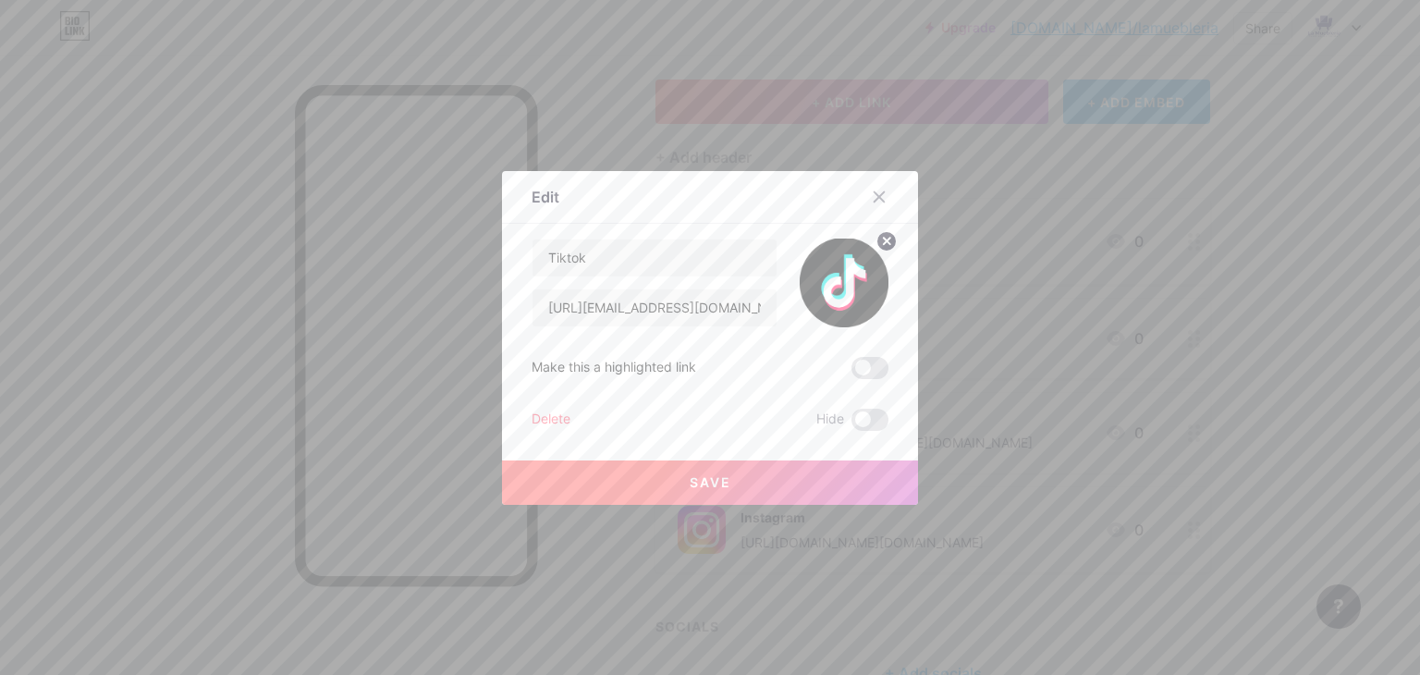
click at [767, 471] on button "Save" at bounding box center [710, 482] width 416 height 44
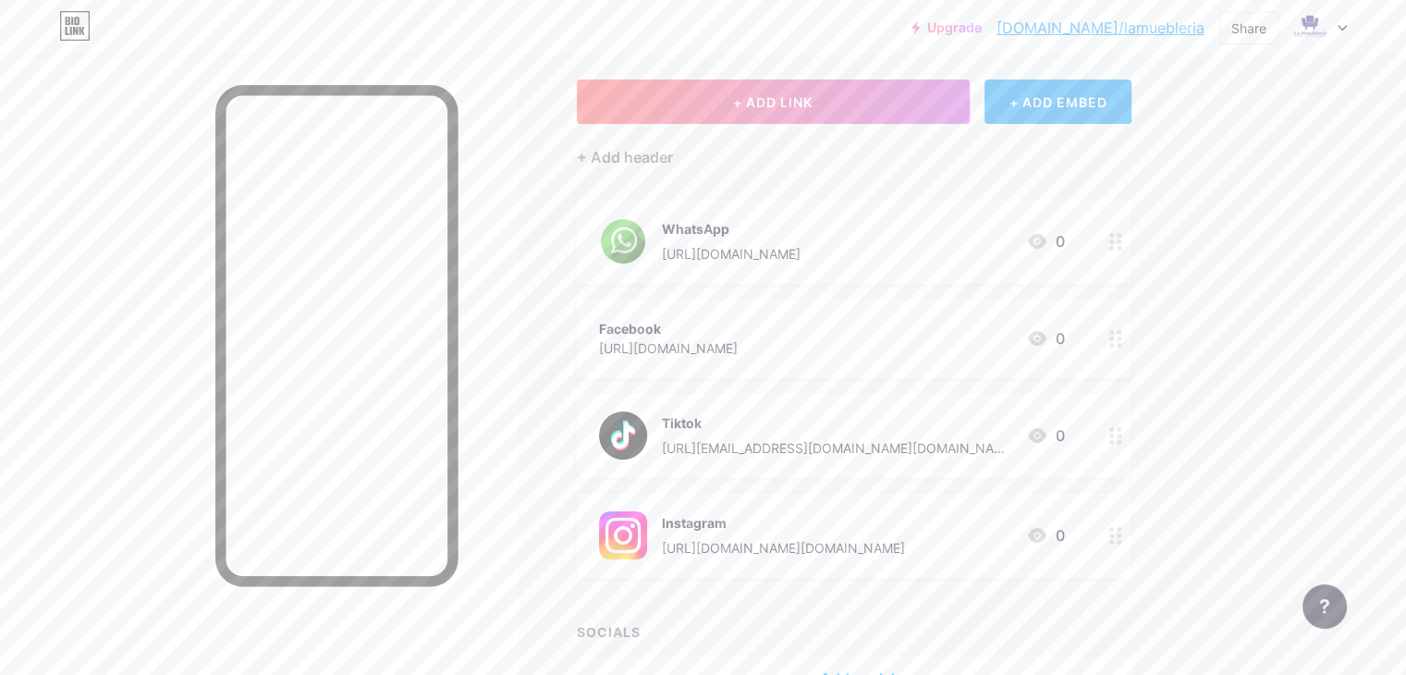
click at [1131, 338] on div at bounding box center [1115, 338] width 31 height 79
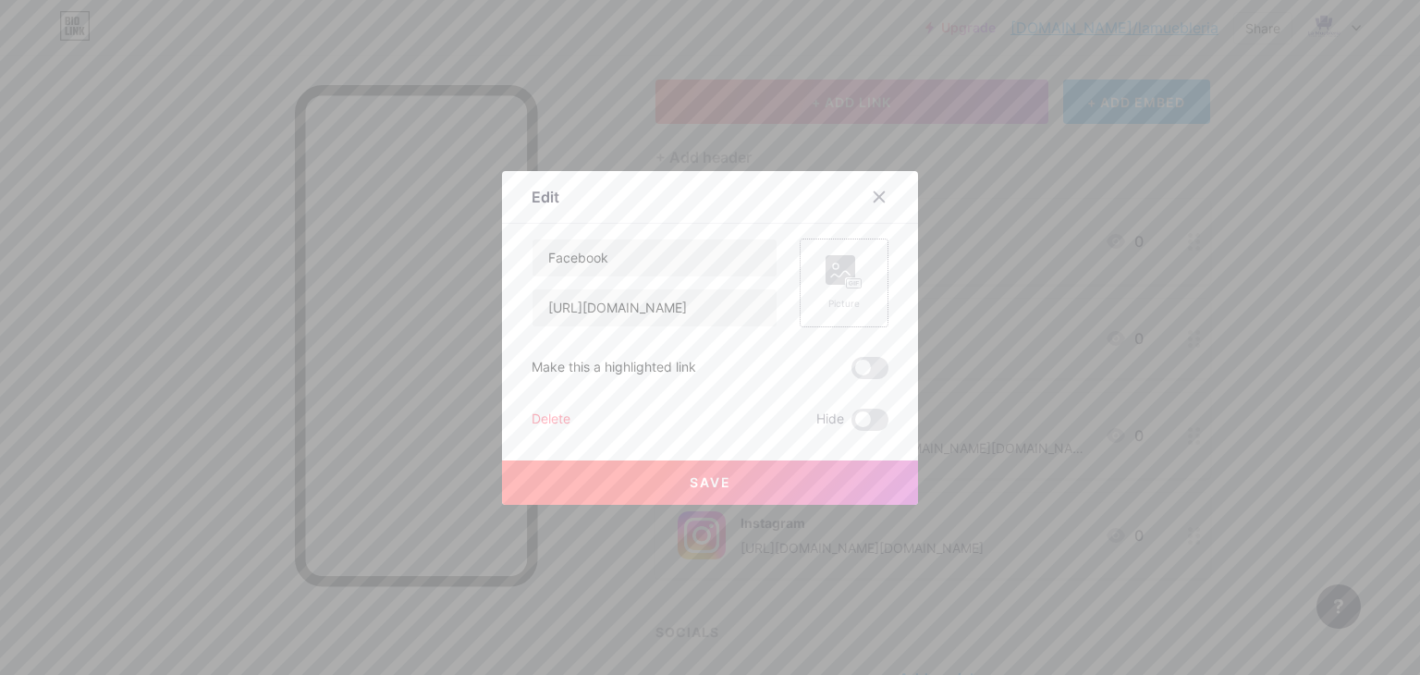
click at [847, 284] on rect at bounding box center [854, 282] width 15 height 9
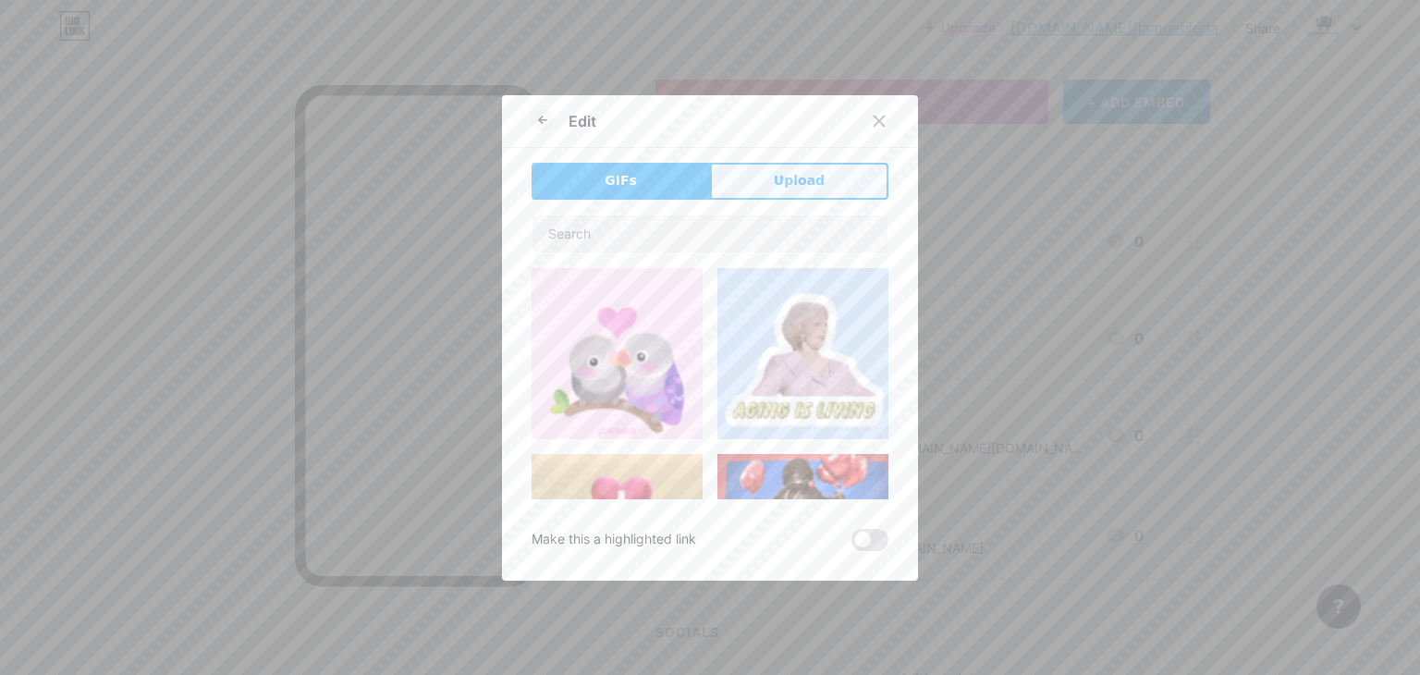
click at [807, 198] on button "Upload" at bounding box center [799, 181] width 178 height 37
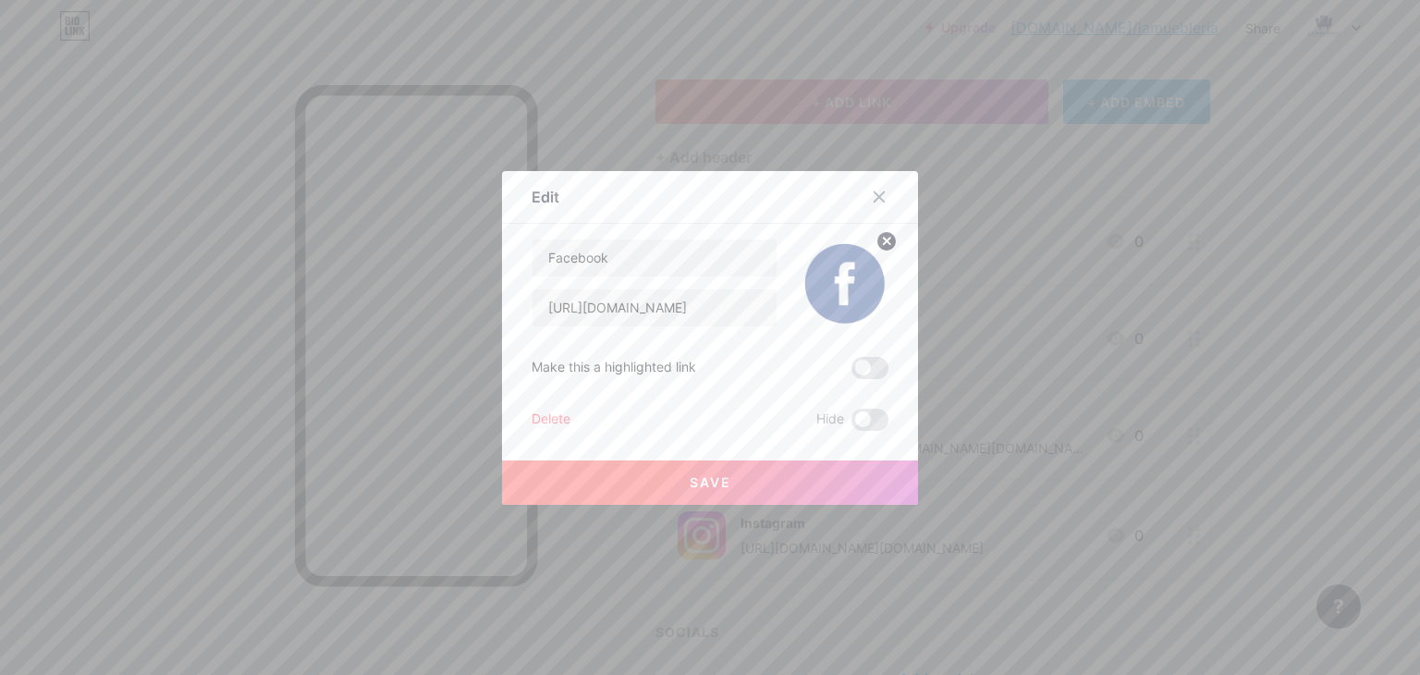
click at [817, 476] on button "Save" at bounding box center [710, 482] width 416 height 44
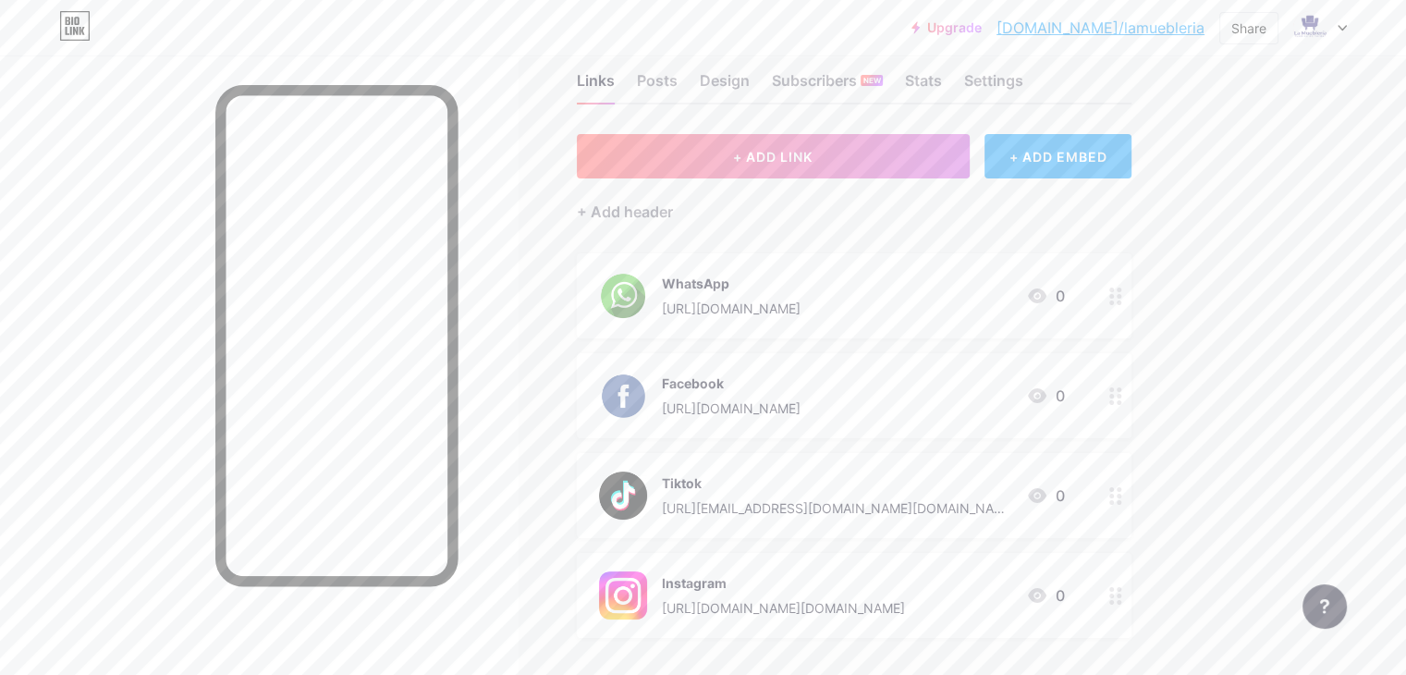
scroll to position [0, 0]
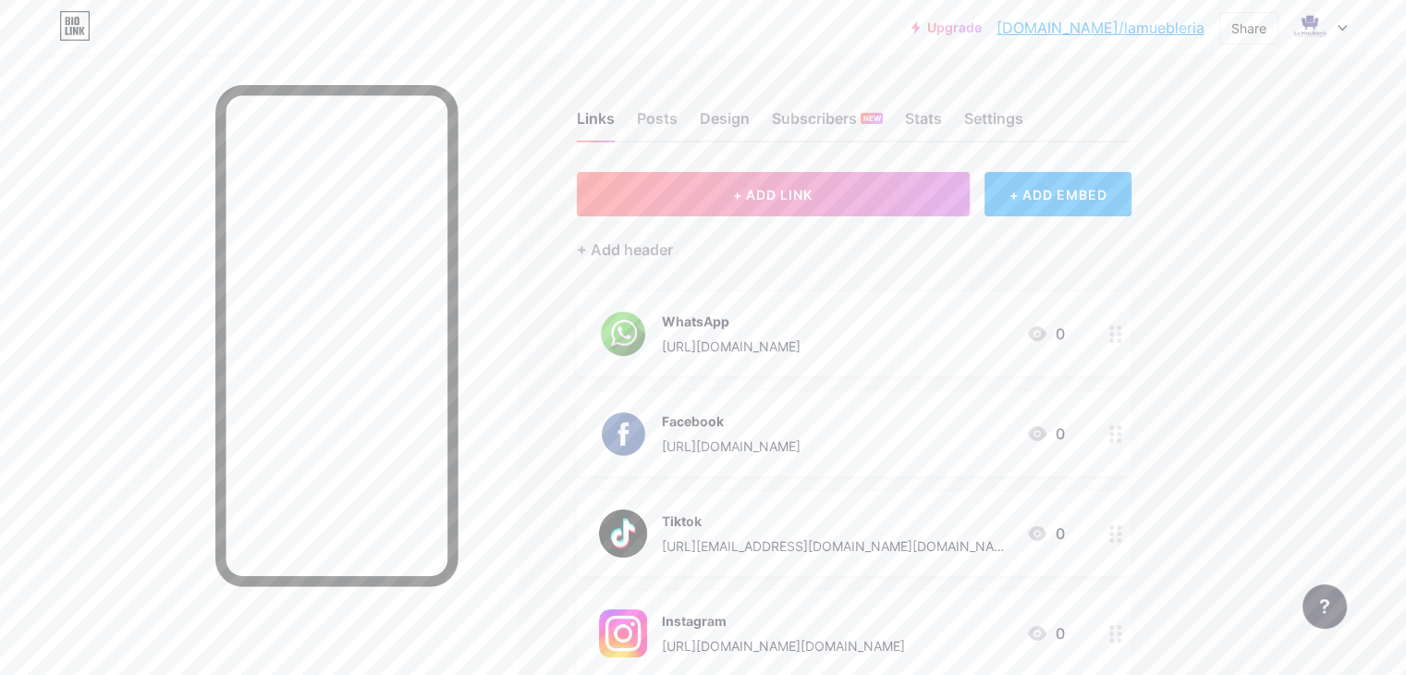
click at [1131, 327] on div at bounding box center [1115, 333] width 31 height 85
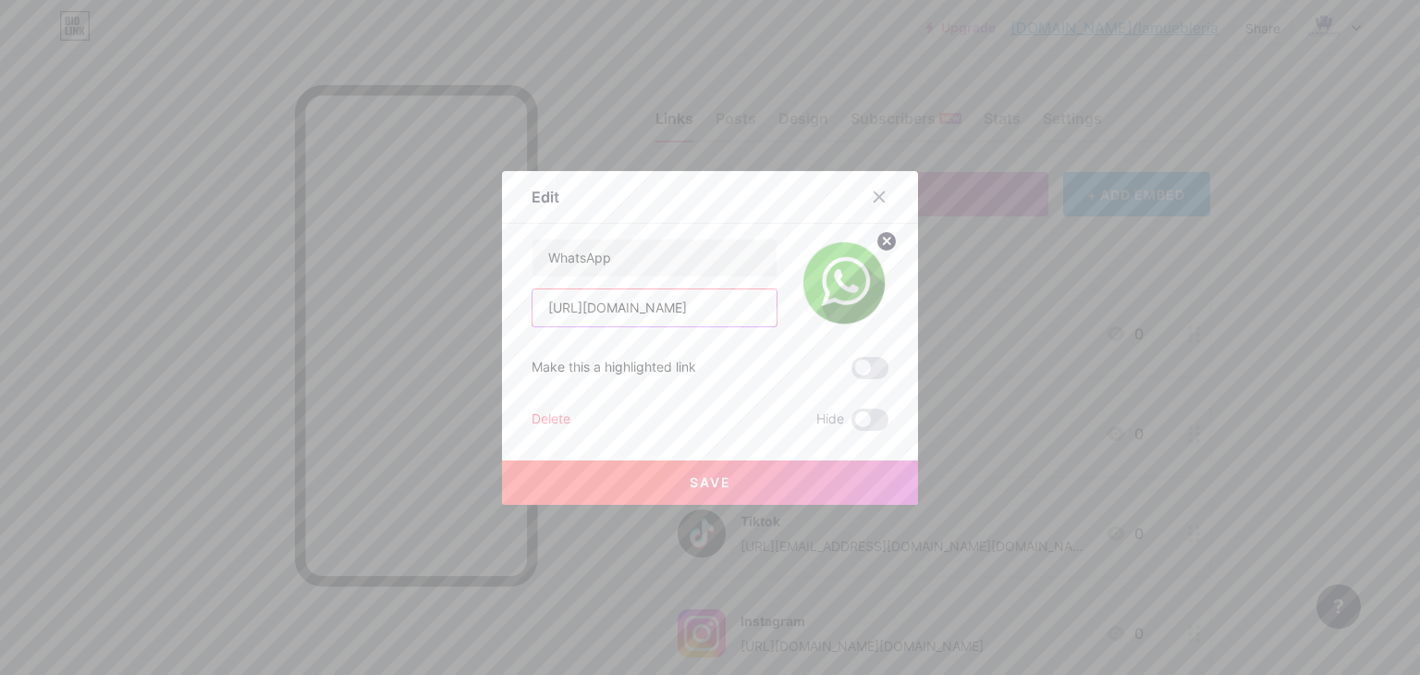
click at [702, 305] on input "[URL][DOMAIN_NAME]" at bounding box center [654, 307] width 244 height 37
click at [873, 193] on icon at bounding box center [879, 196] width 15 height 15
